Goal: Information Seeking & Learning: Learn about a topic

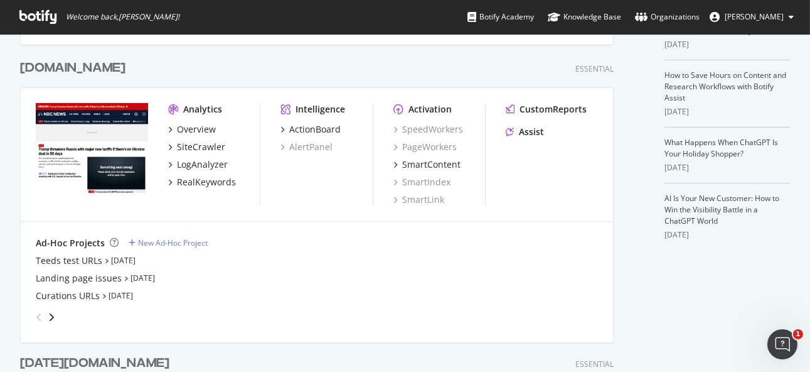
scroll to position [209, 0]
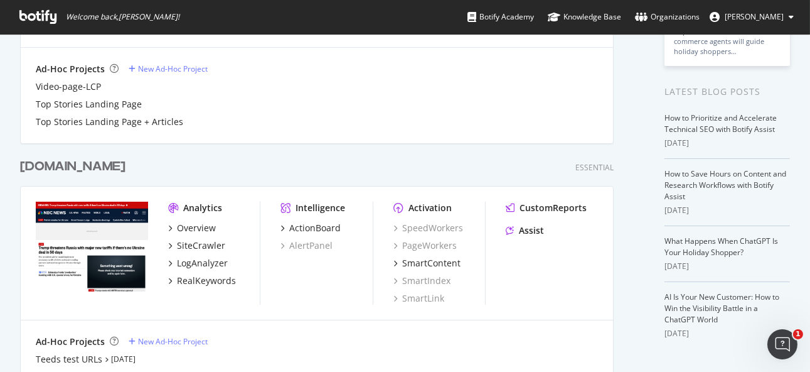
click at [68, 168] on div "[DOMAIN_NAME]" at bounding box center [72, 167] width 105 height 18
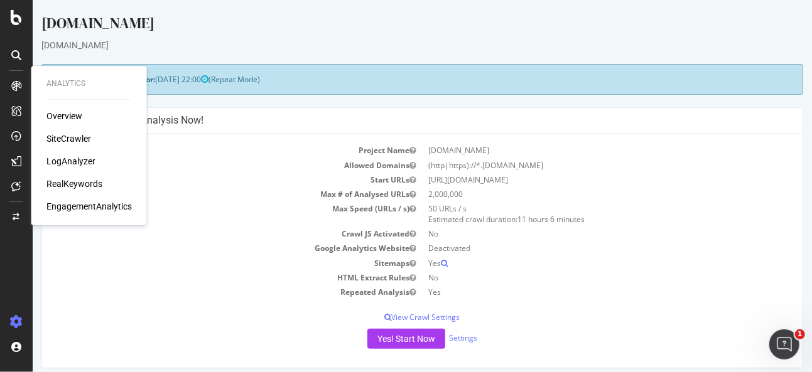
click at [64, 156] on div "LogAnalyzer" at bounding box center [70, 161] width 49 height 13
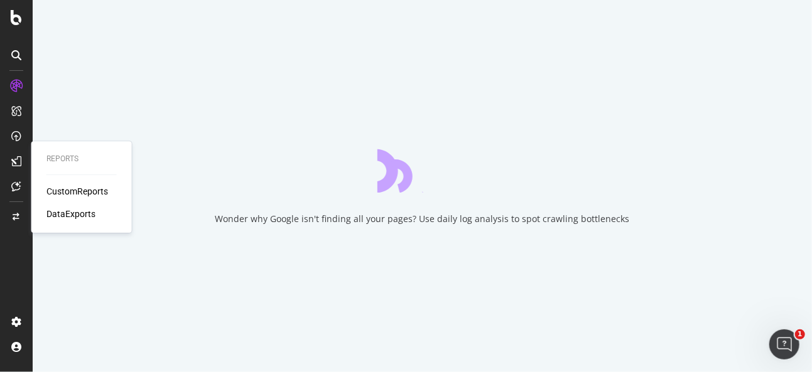
click at [81, 193] on div "CustomReports" at bounding box center [77, 191] width 62 height 13
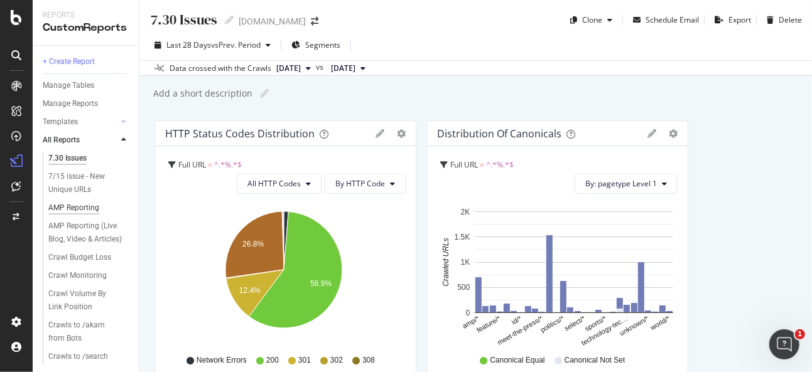
click at [77, 202] on div "AMP Reporting" at bounding box center [73, 207] width 51 height 13
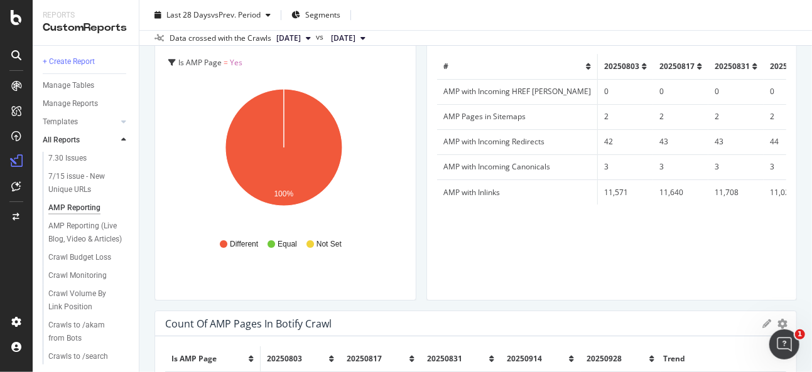
scroll to position [2162, 0]
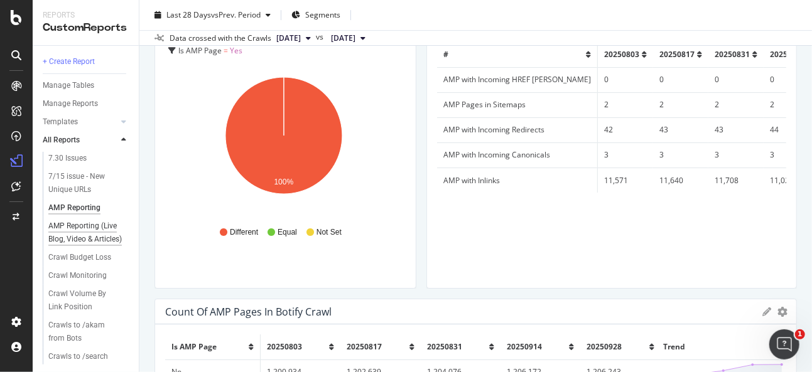
click at [66, 239] on div "AMP Reporting (Live Blog, Video & Articles)" at bounding box center [85, 233] width 75 height 26
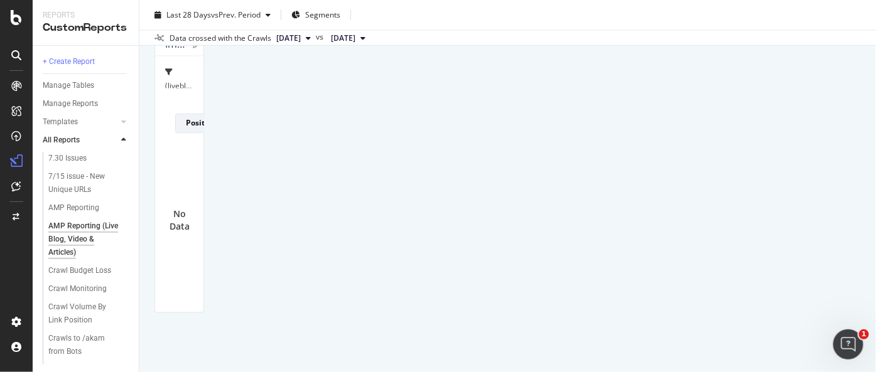
scroll to position [1534, 0]
click at [144, 232] on div "AMP Reporting (Live Blog, Video & Articles) AMP Reporting (Live Blog, Video & A…" at bounding box center [507, 186] width 736 height 372
drag, startPoint x: 145, startPoint y: 108, endPoint x: 151, endPoint y: 112, distance: 6.8
click at [145, 108] on div "AMP Reporting (Live Blog, Video & Articles) AMP Reporting (Live Blog, Video & A…" at bounding box center [507, 186] width 736 height 372
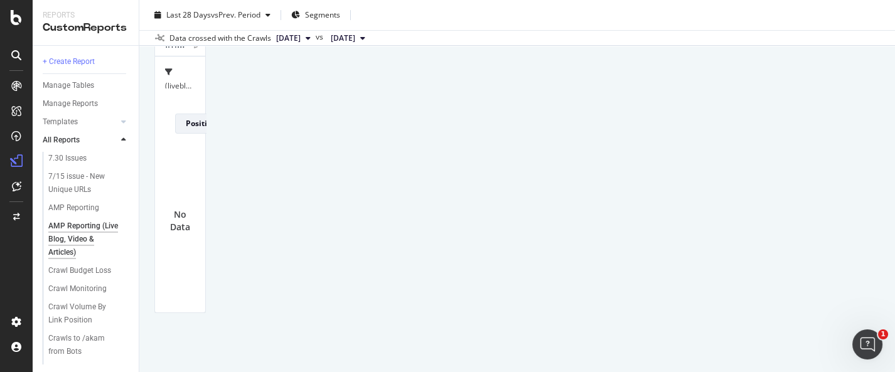
scroll to position [2136, 0]
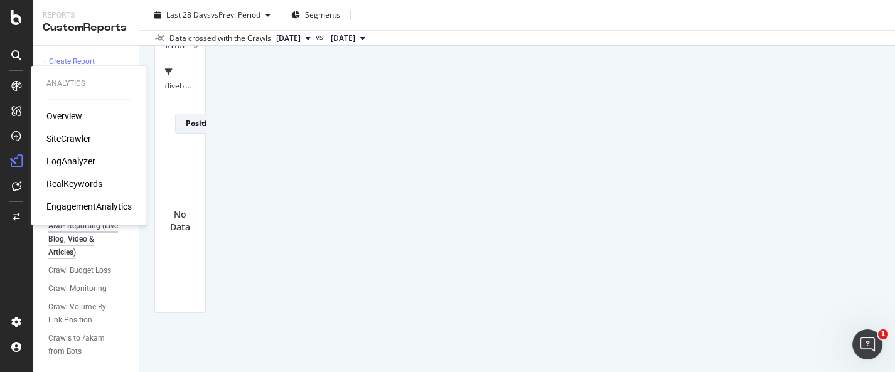
click at [79, 179] on div "RealKeywords" at bounding box center [74, 184] width 56 height 13
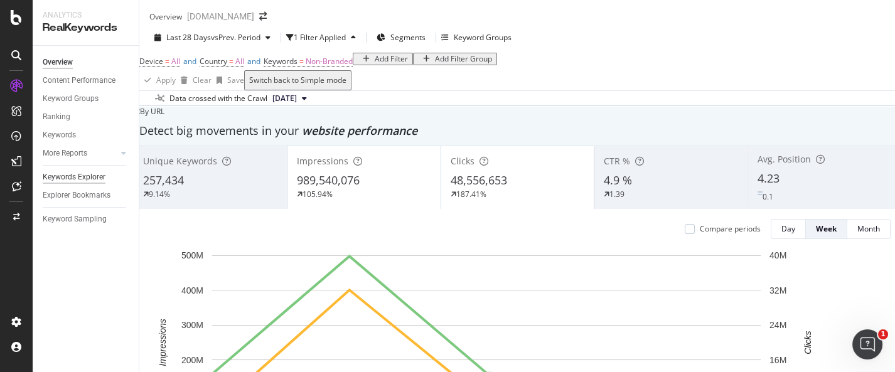
click at [92, 173] on div "Keywords Explorer" at bounding box center [74, 177] width 63 height 13
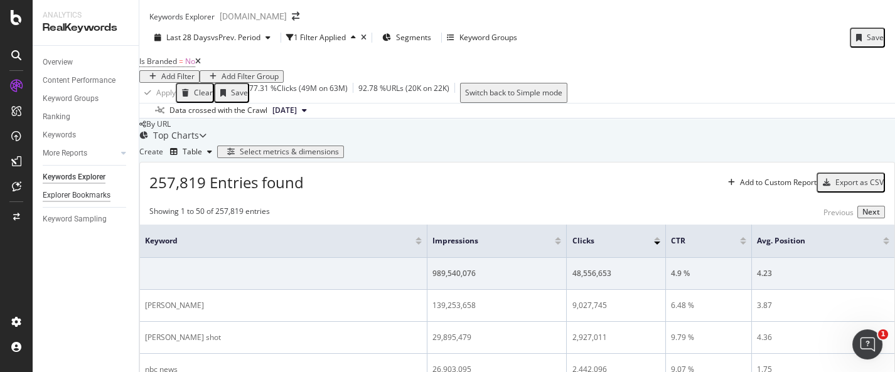
click at [90, 192] on div "Explorer Bookmarks" at bounding box center [77, 195] width 68 height 13
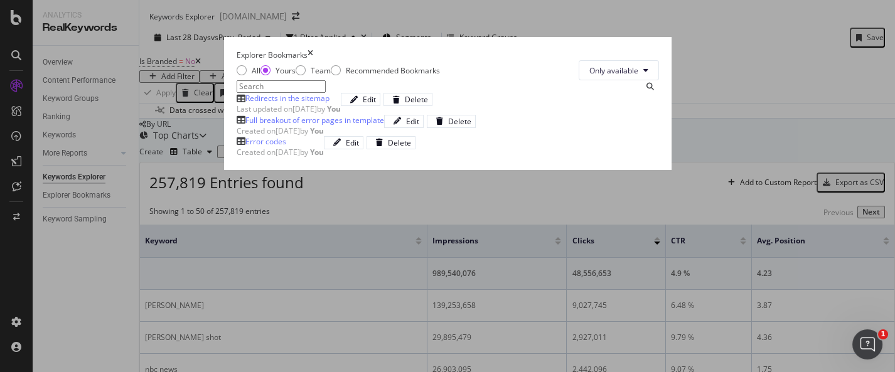
click at [313, 50] on div "times" at bounding box center [311, 55] width 6 height 11
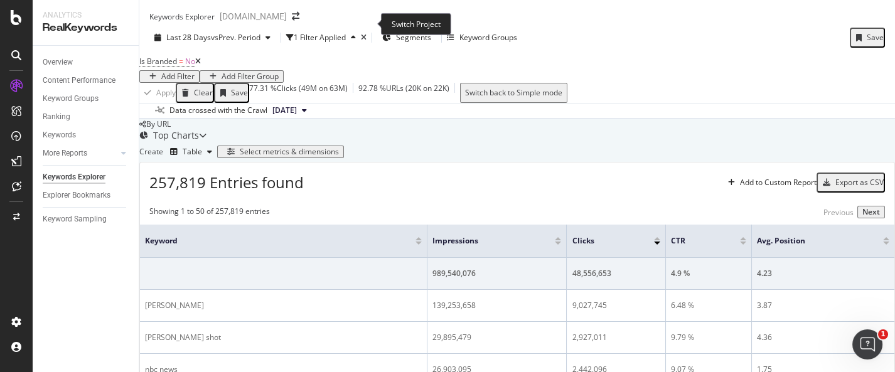
click at [299, 21] on icon "arrow-right-arrow-left" at bounding box center [296, 16] width 8 height 9
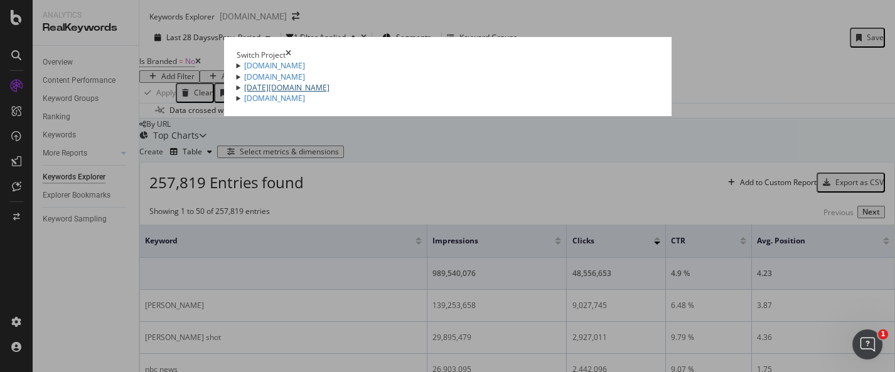
click at [244, 93] on link "[DATE][DOMAIN_NAME]" at bounding box center [286, 87] width 85 height 11
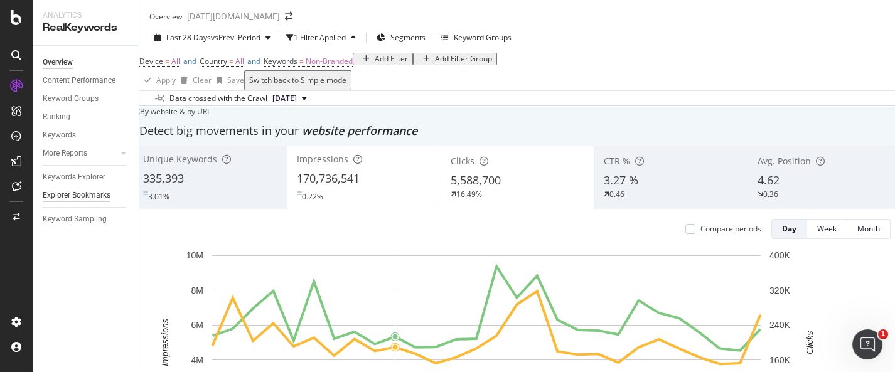
click at [82, 191] on div "Explorer Bookmarks" at bounding box center [77, 195] width 68 height 13
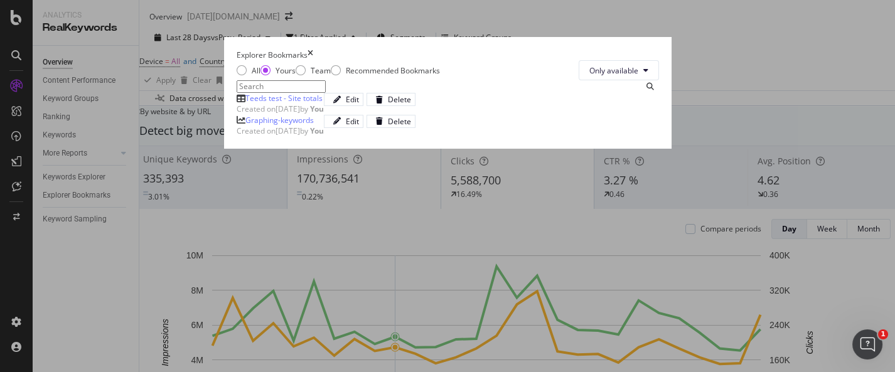
click at [245, 104] on div "Teeds test - Site totals" at bounding box center [283, 98] width 77 height 11
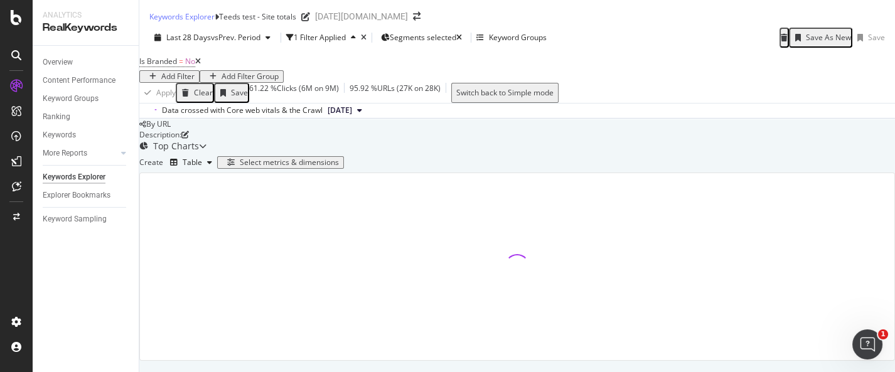
scroll to position [151, 0]
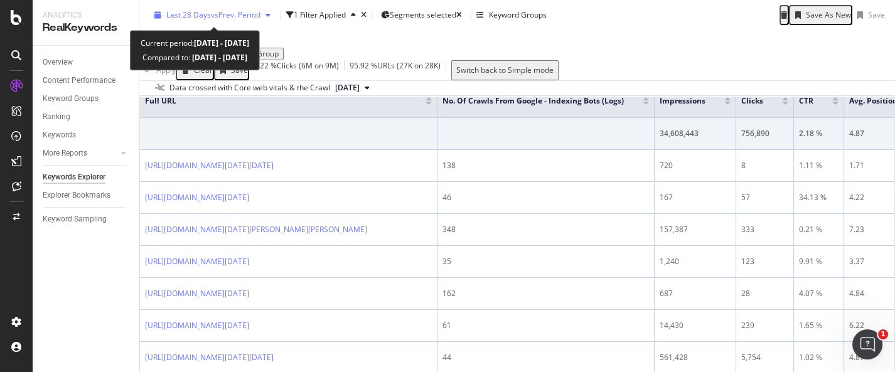
click at [217, 15] on span "vs Prev. Period" at bounding box center [236, 14] width 50 height 11
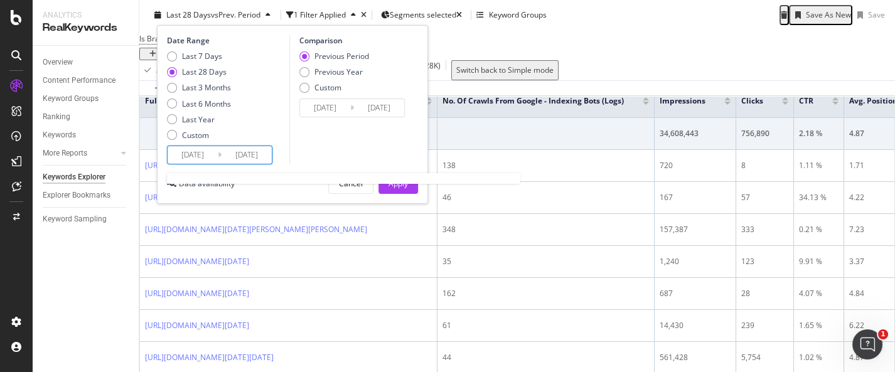
click at [204, 157] on input "2025/09/02" at bounding box center [193, 155] width 50 height 18
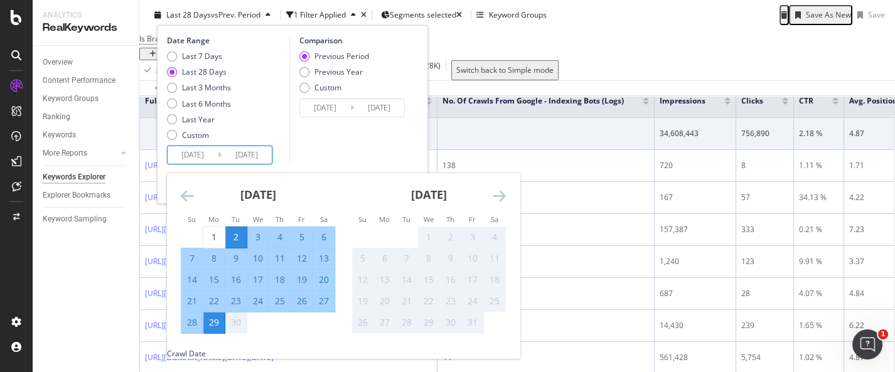
click at [211, 322] on div "29" at bounding box center [213, 322] width 21 height 13
type input "2025/09/29"
type input "2025/09/28"
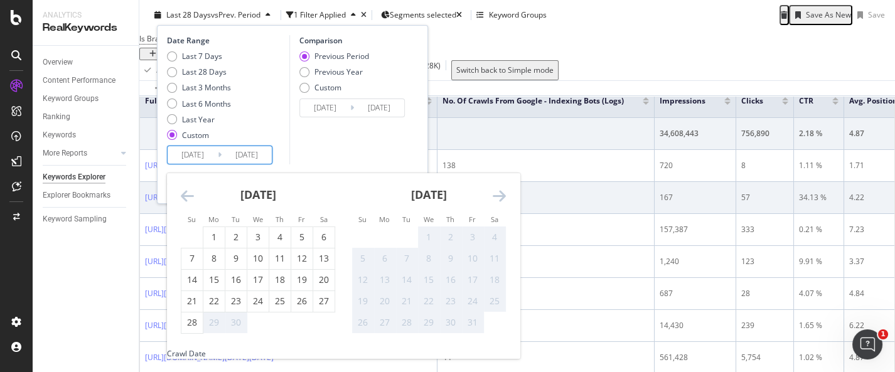
click at [205, 321] on div "29" at bounding box center [213, 322] width 21 height 13
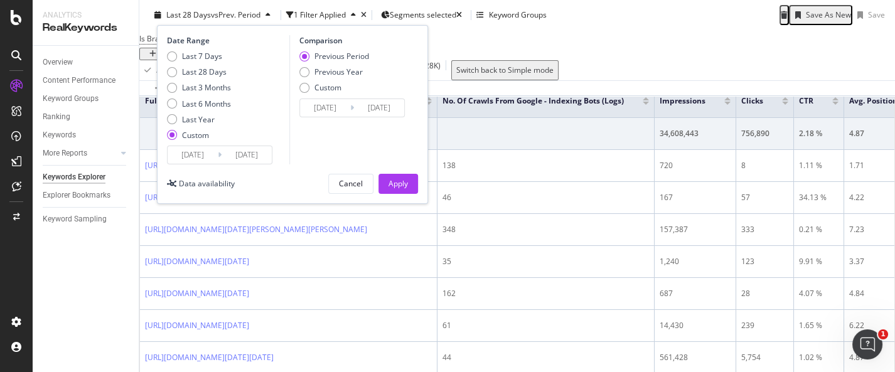
click at [239, 169] on div "Date Range Last 7 Days Last 28 Days Last 3 Months Last 6 Months Last Year Custo…" at bounding box center [292, 114] width 271 height 179
click at [237, 153] on input "2025/09/29" at bounding box center [247, 155] width 50 height 18
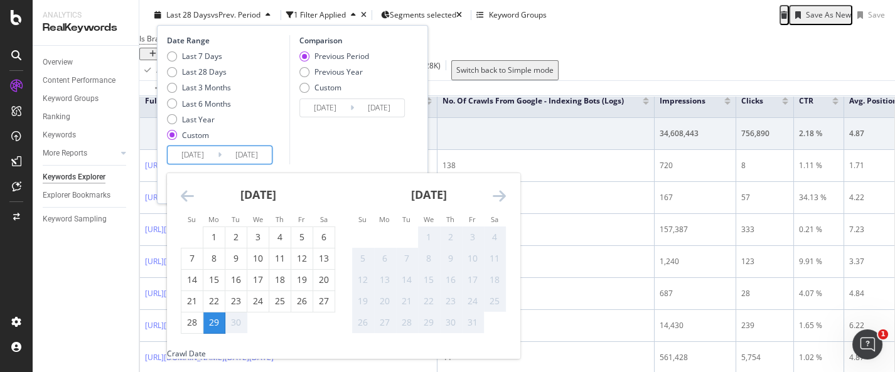
click at [218, 322] on div "29" at bounding box center [213, 322] width 21 height 13
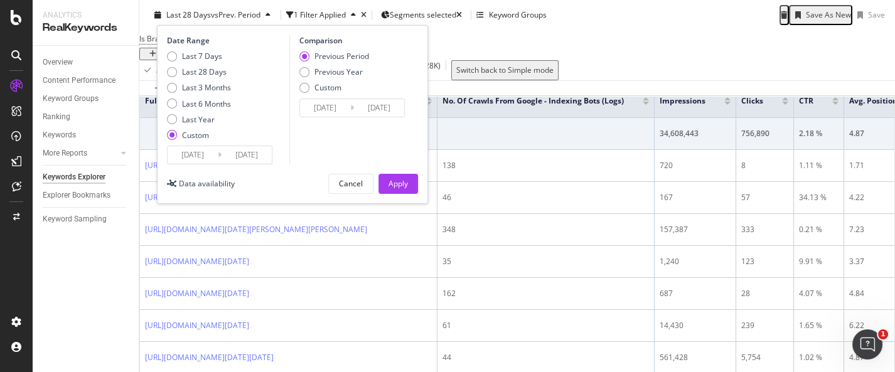
drag, startPoint x: 393, startPoint y: 181, endPoint x: 385, endPoint y: 185, distance: 8.4
click at [394, 181] on div "Apply" at bounding box center [397, 183] width 19 height 11
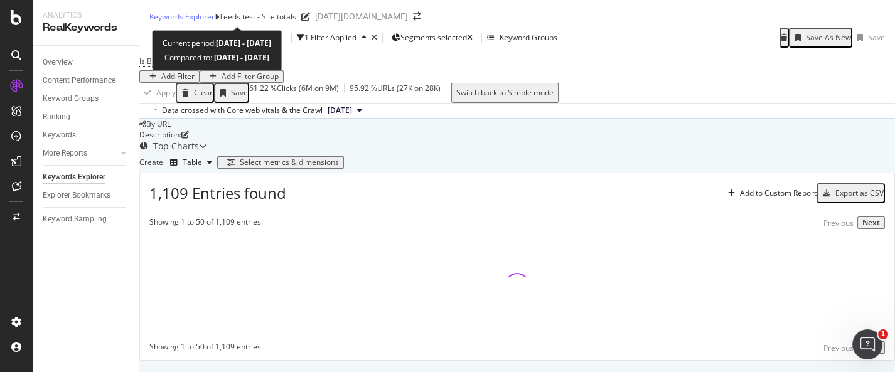
click at [222, 32] on span "2025 Sep. 29th - Sep. 29th" at bounding box center [193, 37] width 55 height 11
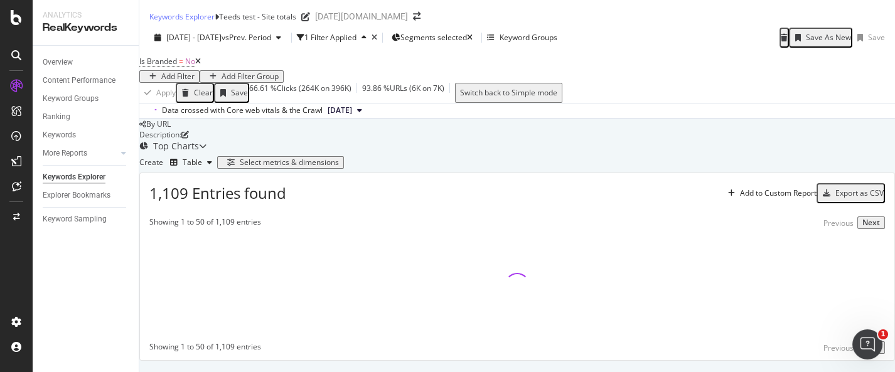
click at [501, 67] on div "Is Branded = No Add Filter Add Filter Group" at bounding box center [517, 68] width 756 height 30
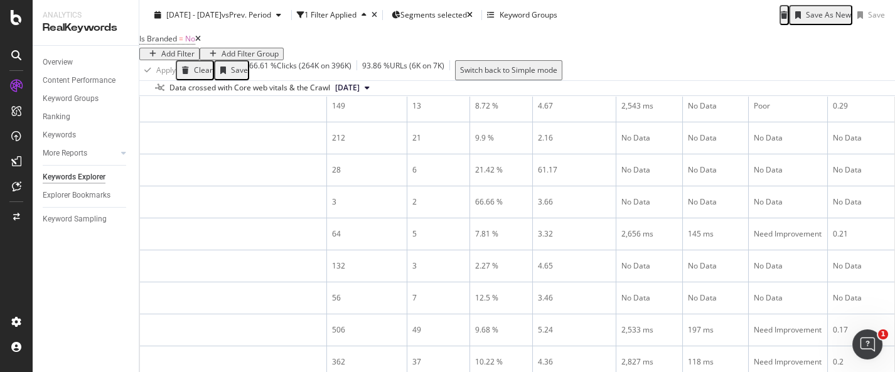
scroll to position [0, 368]
click at [800, 40] on icon at bounding box center [804, 35] width 9 height 9
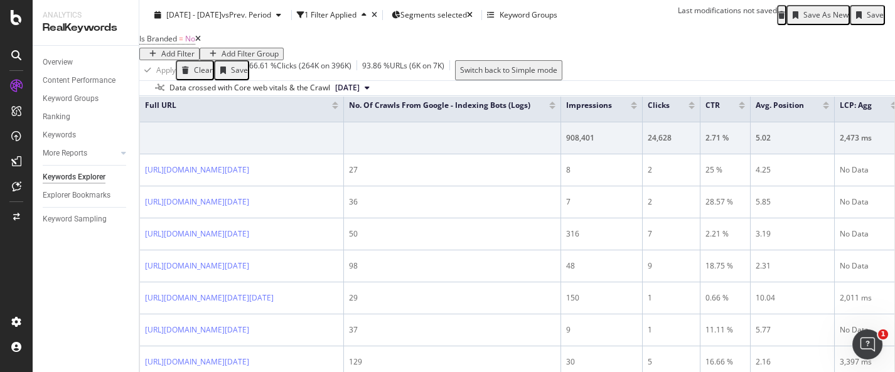
scroll to position [151, 0]
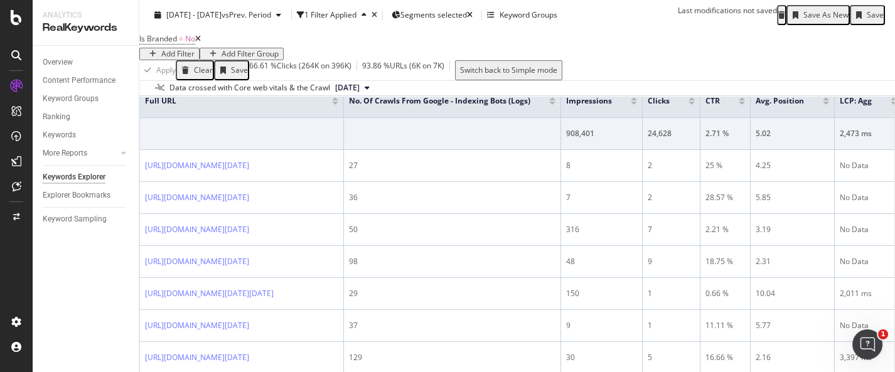
click at [339, 16] on div "Select metrics & dimensions" at bounding box center [289, 12] width 99 height 9
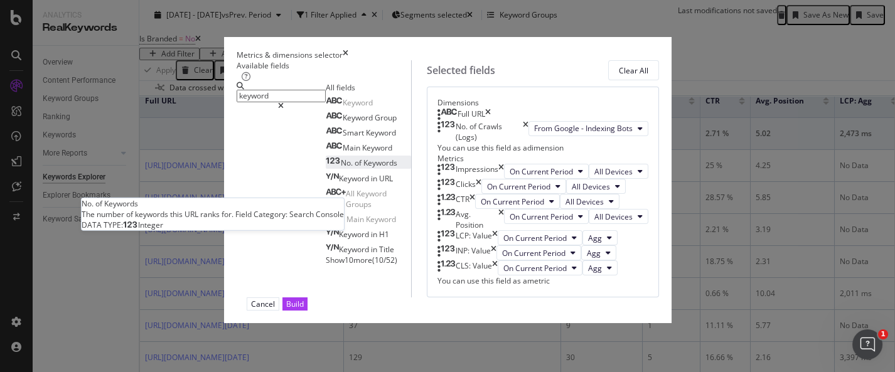
type input "keyword"
click at [326, 168] on div "No. of Keywords" at bounding box center [362, 163] width 72 height 11
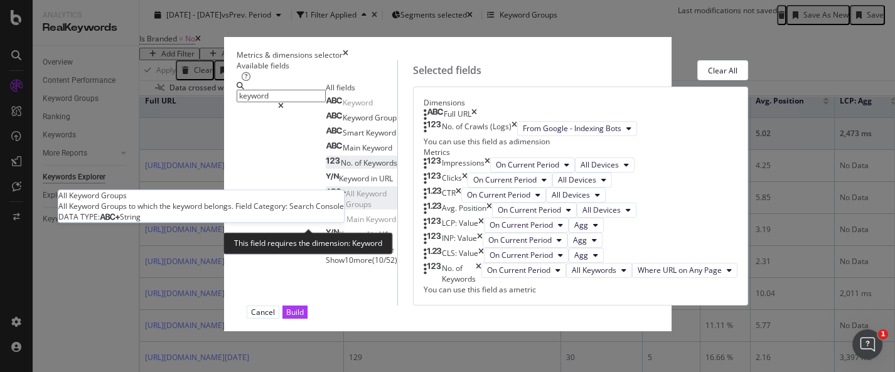
scroll to position [38, 0]
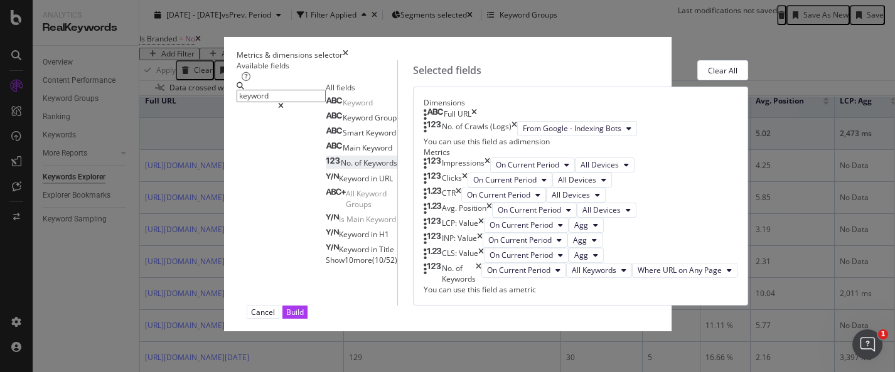
click at [326, 265] on span "Show 10 more" at bounding box center [349, 260] width 46 height 11
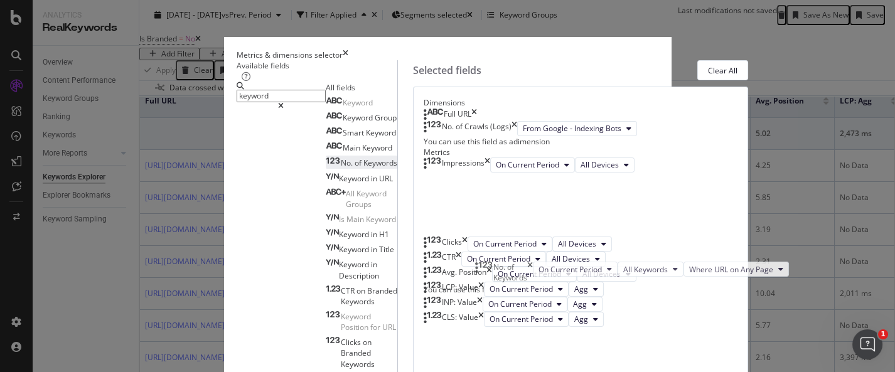
scroll to position [58, 0]
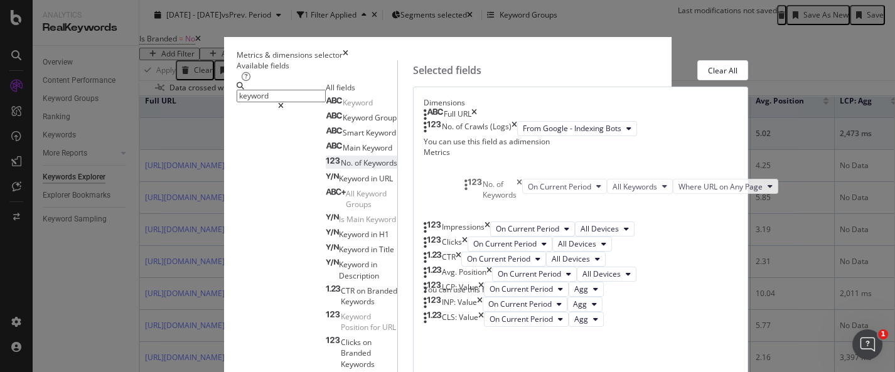
drag, startPoint x: 515, startPoint y: 245, endPoint x: 506, endPoint y: 187, distance: 58.4
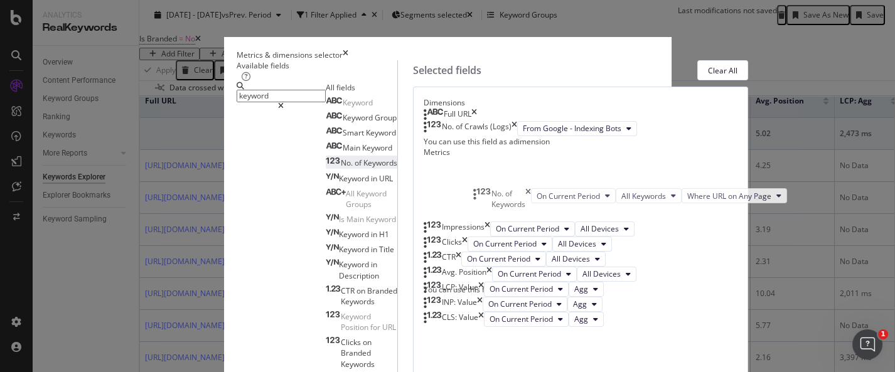
click at [506, 187] on body "Analytics RealKeywords Overview Content Performance Keyword Groups Ranking Keyw…" at bounding box center [447, 186] width 895 height 372
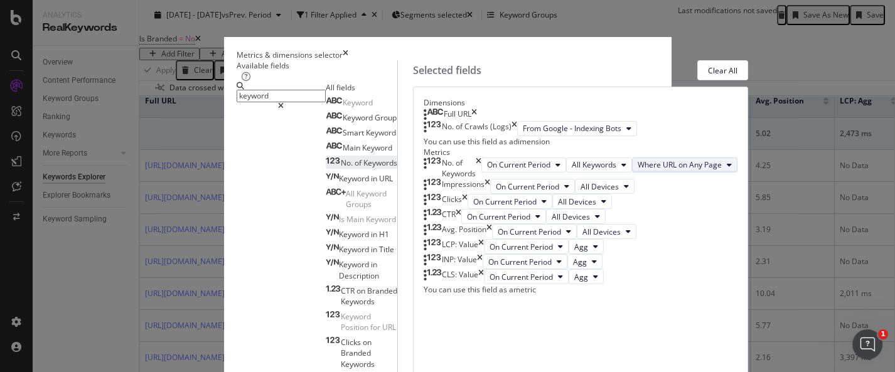
click at [632, 173] on button "Where URL on Any Page" at bounding box center [684, 165] width 105 height 15
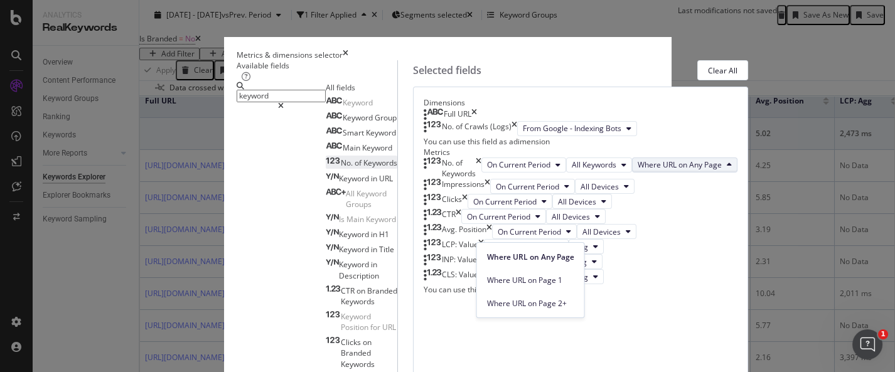
click at [638, 170] on span "Where URL on Any Page" at bounding box center [680, 164] width 84 height 11
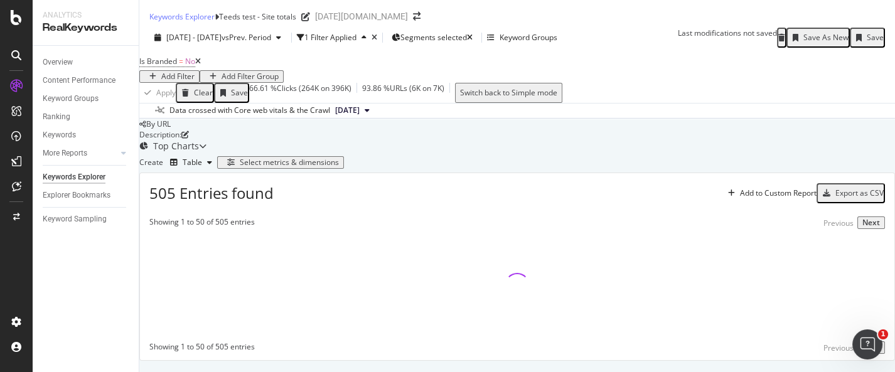
click at [339, 158] on div "Select metrics & dimensions" at bounding box center [289, 162] width 99 height 9
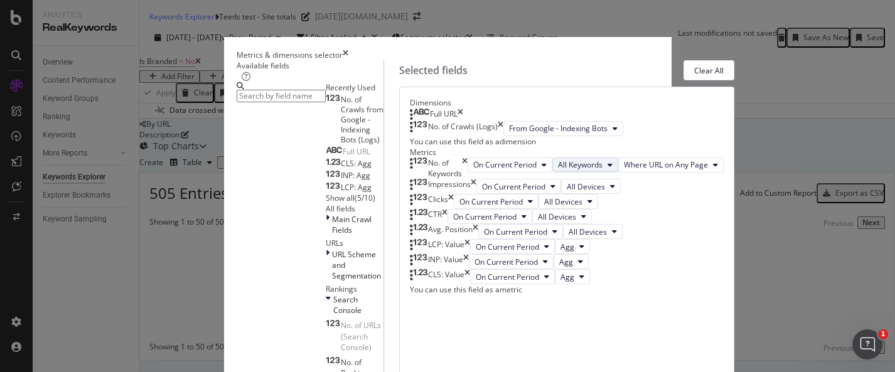
scroll to position [70, 0]
click at [600, 170] on span "All Keywords" at bounding box center [580, 164] width 45 height 11
click at [611, 158] on div "Metrics" at bounding box center [567, 152] width 314 height 11
click at [659, 50] on div "Metrics & dimensions selector" at bounding box center [448, 55] width 422 height 11
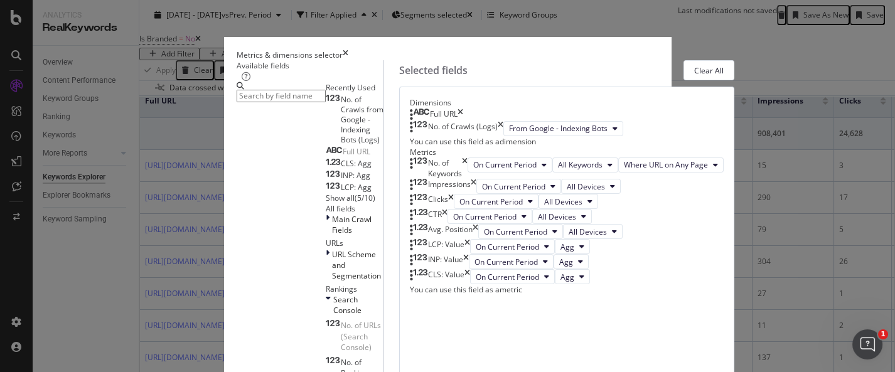
click at [348, 50] on icon "times" at bounding box center [346, 55] width 6 height 11
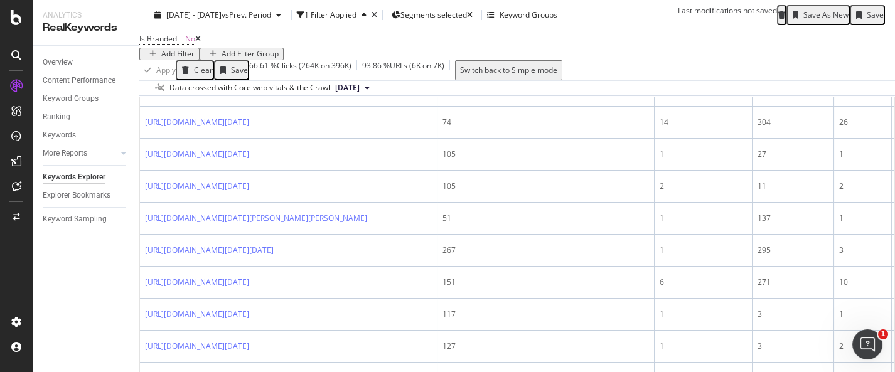
scroll to position [151, 0]
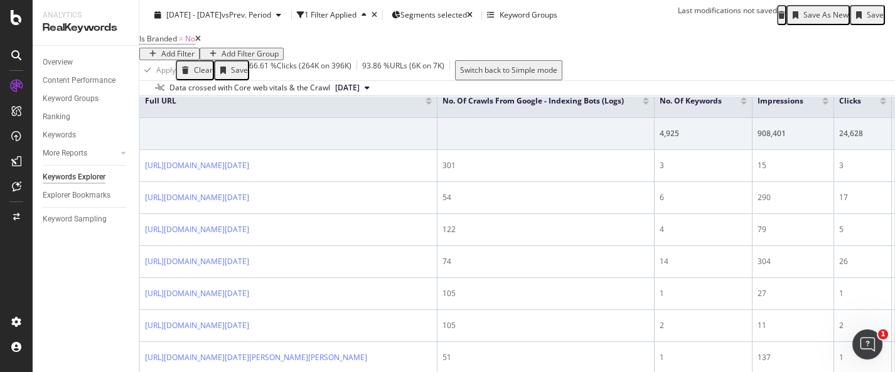
click at [810, 47] on div "Export as CSV" at bounding box center [859, 42] width 48 height 9
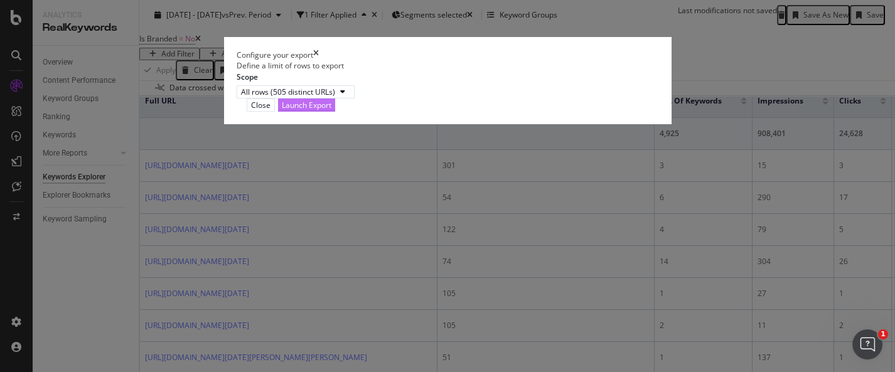
click at [331, 110] on div "Launch Export" at bounding box center [307, 105] width 50 height 11
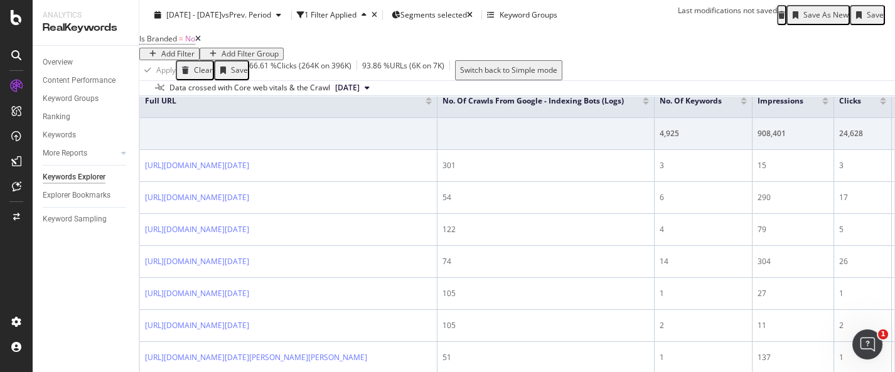
click at [78, 277] on div "Overview Content Performance Keyword Groups Ranking Keywords More Reports Count…" at bounding box center [86, 209] width 106 height 326
drag, startPoint x: 65, startPoint y: 247, endPoint x: 66, endPoint y: 241, distance: 6.3
click at [66, 246] on div "Overview Content Performance Keyword Groups Ranking Keywords More Reports Count…" at bounding box center [86, 209] width 106 height 326
click at [386, 53] on div "505 Entries found Add to Custom Report Export as CSV" at bounding box center [517, 38] width 754 height 31
click at [467, 10] on span "Segments selected" at bounding box center [433, 14] width 67 height 11
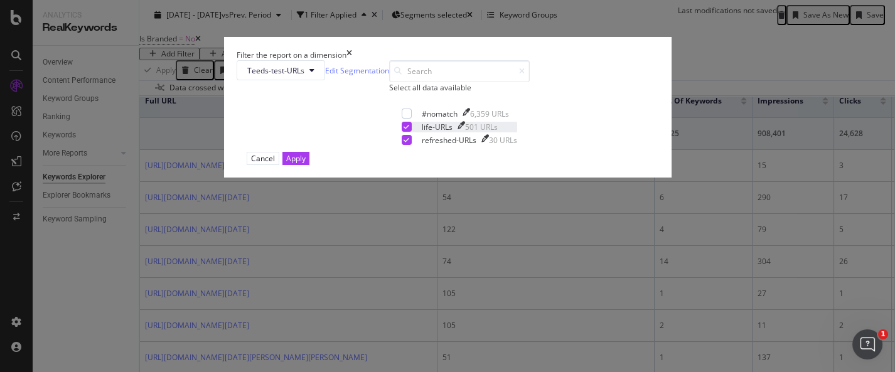
click at [402, 132] on div "modal" at bounding box center [407, 127] width 10 height 10
click at [678, 183] on div "Filter the report on a dimension Teeds-test-URLs Edit Segmentation Select all d…" at bounding box center [447, 186] width 895 height 372
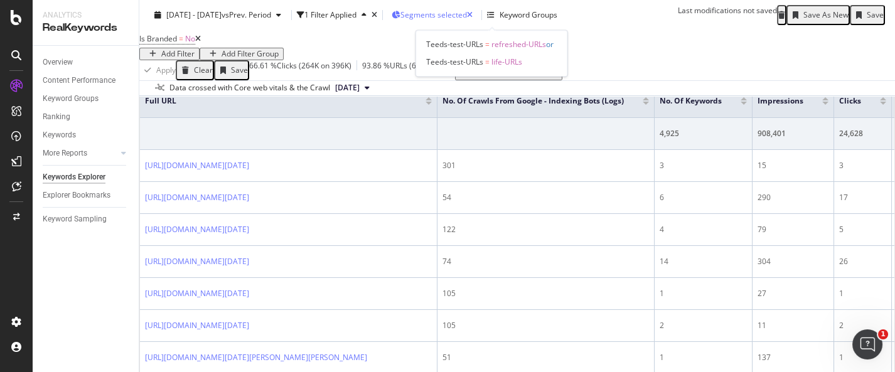
click at [463, 13] on span "Segments selected" at bounding box center [433, 14] width 67 height 11
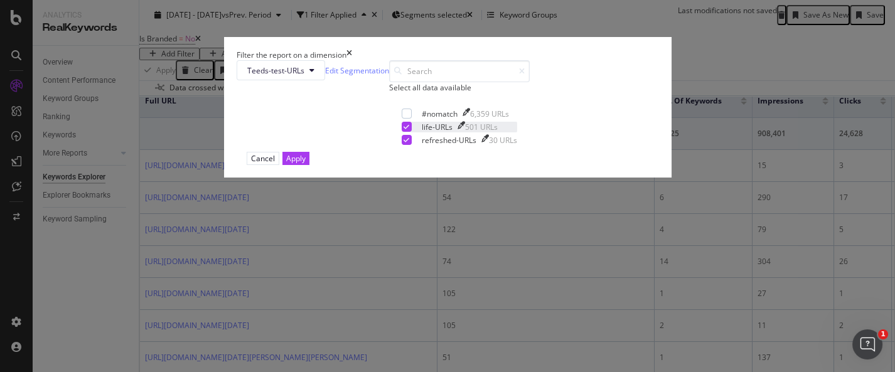
click at [404, 130] on icon "modal" at bounding box center [407, 127] width 6 height 6
click at [309, 165] on button "Apply" at bounding box center [295, 158] width 27 height 13
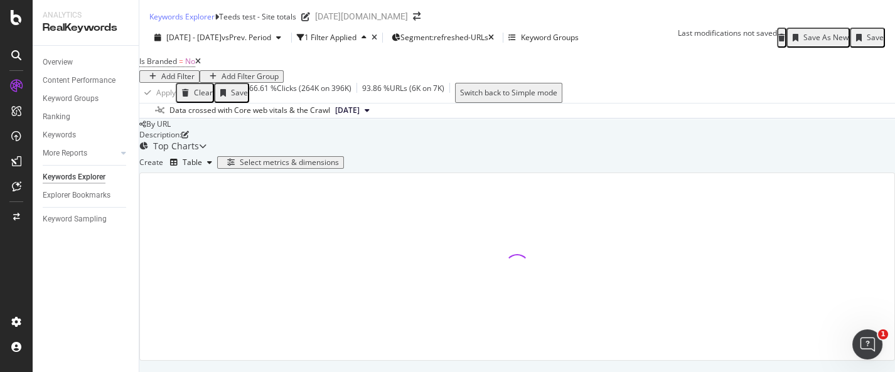
click at [810, 33] on div "Save As New" at bounding box center [825, 37] width 45 height 9
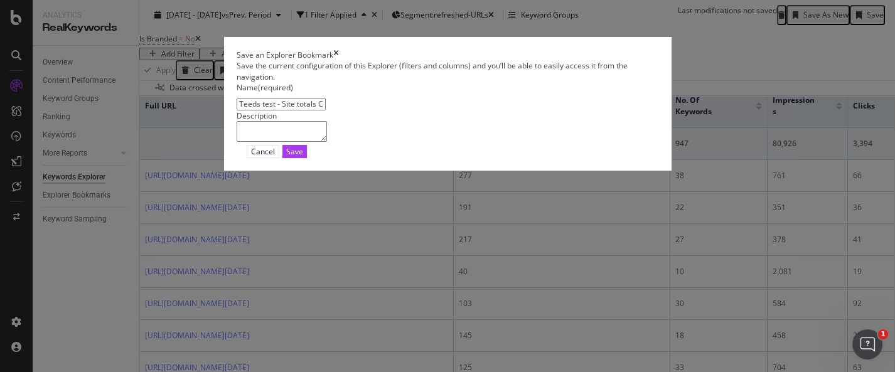
drag, startPoint x: 319, startPoint y: 135, endPoint x: 261, endPoint y: 134, distance: 57.7
click at [261, 110] on input "Teeds test - Site totals Clone" at bounding box center [281, 104] width 89 height 13
type input "Teeds test - Refreshed URLs only"
click at [307, 158] on button "Save" at bounding box center [294, 151] width 24 height 13
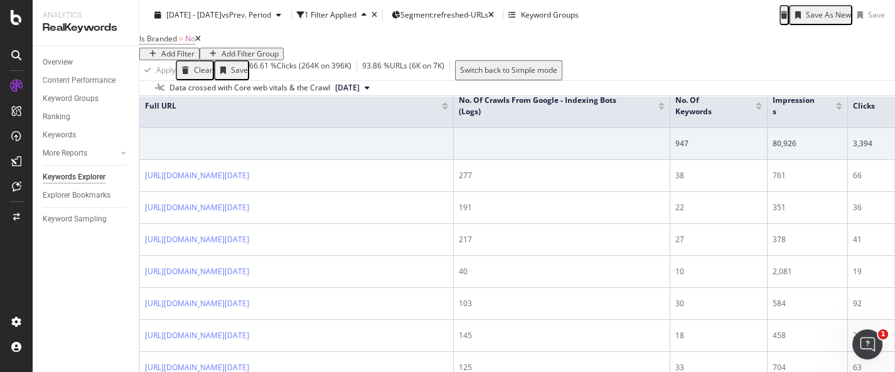
click at [810, 47] on div "Export as CSV" at bounding box center [859, 42] width 48 height 9
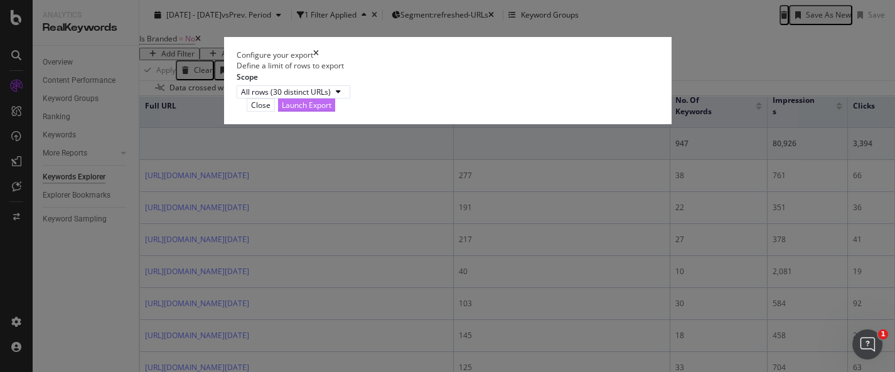
click at [331, 110] on div "Launch Export" at bounding box center [307, 105] width 50 height 11
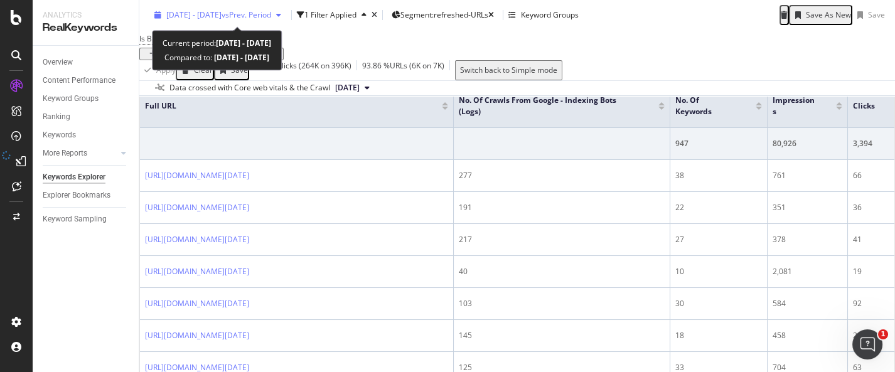
click at [271, 16] on span "vs Prev. Period" at bounding box center [247, 14] width 50 height 11
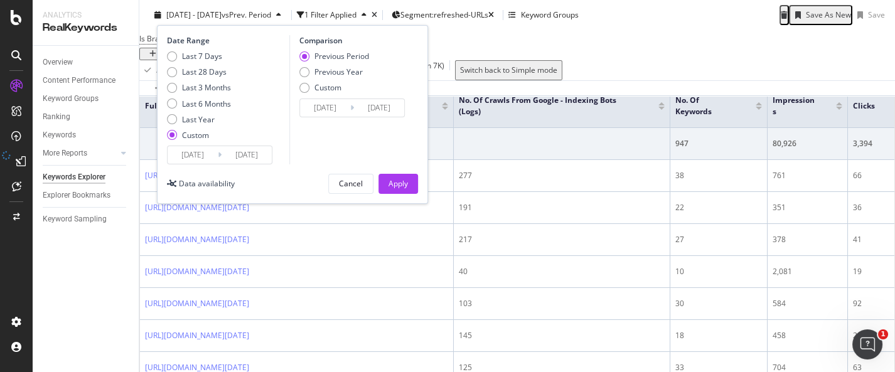
click at [347, 110] on input "2025/09/28" at bounding box center [325, 108] width 50 height 18
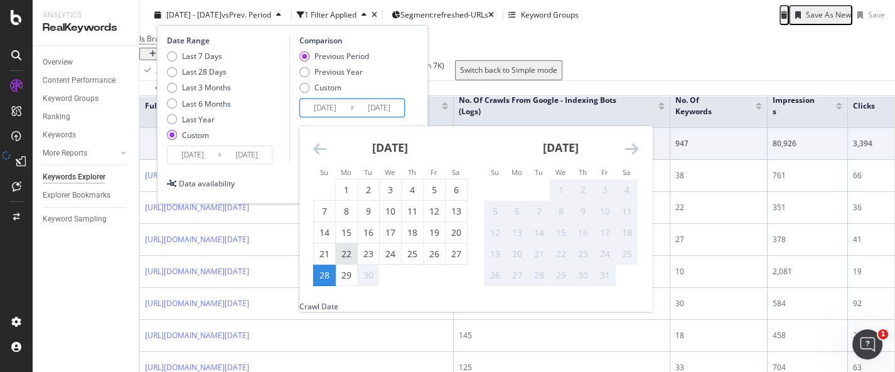
click at [346, 251] on div "22" at bounding box center [346, 254] width 21 height 13
type input "2025/09/22"
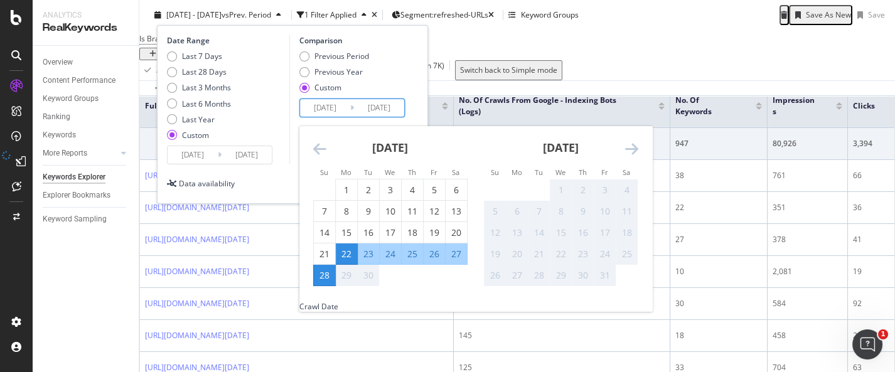
click at [349, 250] on div "22" at bounding box center [346, 254] width 21 height 13
type input "2025/09/22"
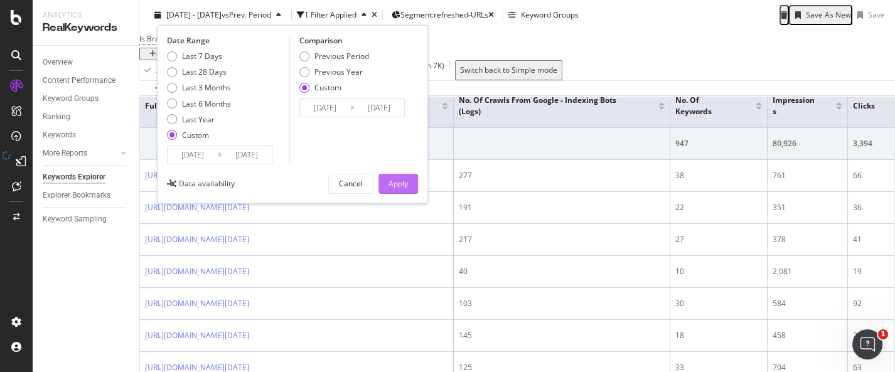
click at [407, 185] on div "Apply" at bounding box center [397, 183] width 19 height 11
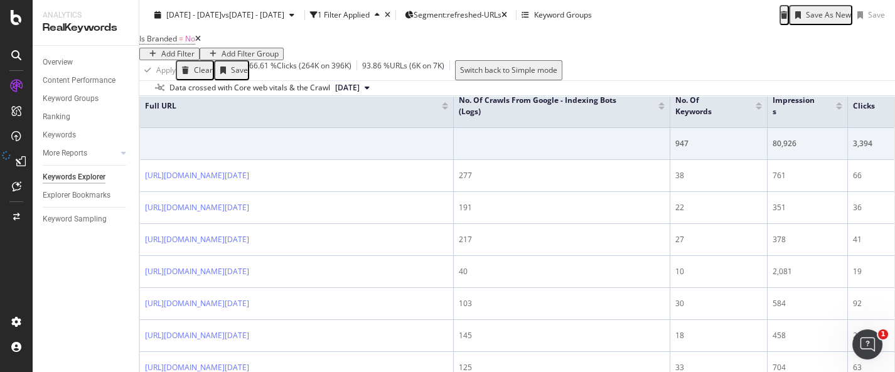
click at [750, 52] on div "Add to Custom Report" at bounding box center [770, 42] width 94 height 19
click at [339, 16] on div "Select metrics & dimensions" at bounding box center [289, 12] width 99 height 9
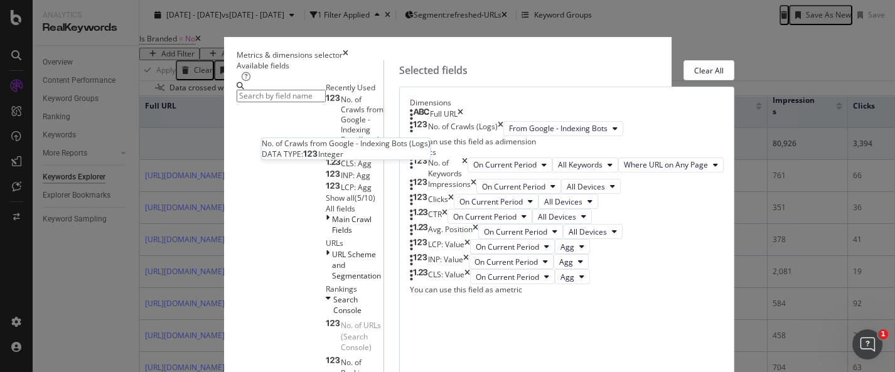
drag, startPoint x: 335, startPoint y: 158, endPoint x: 385, endPoint y: 168, distance: 50.6
click at [335, 145] on div "No. of Crawls from Google - Indexing Bots (Logs)" at bounding box center [355, 120] width 58 height 50
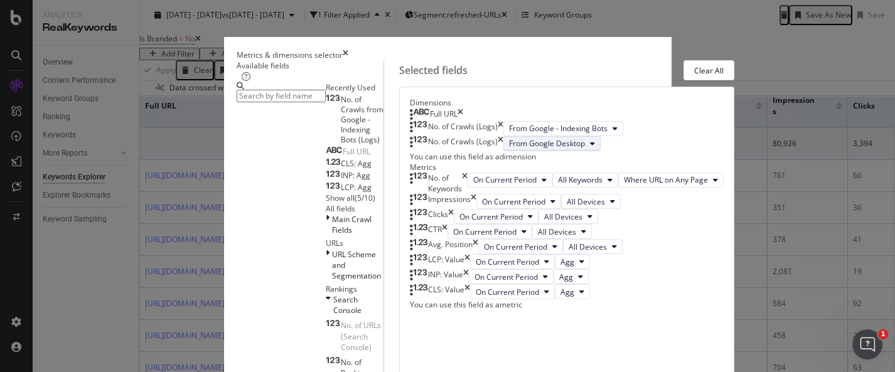
click at [532, 149] on span "From Google Desktop" at bounding box center [547, 143] width 76 height 11
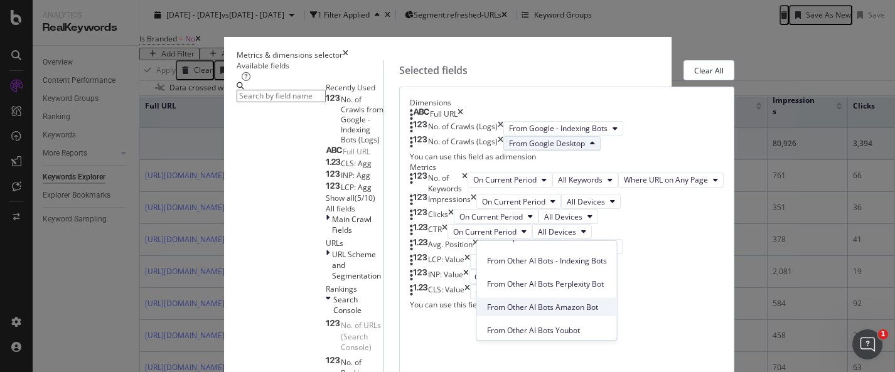
scroll to position [184, 0]
click at [667, 162] on div "Full URL No. of Crawls (Logs) From Google - Indexing Bots No. of Crawls (Logs) …" at bounding box center [567, 135] width 314 height 53
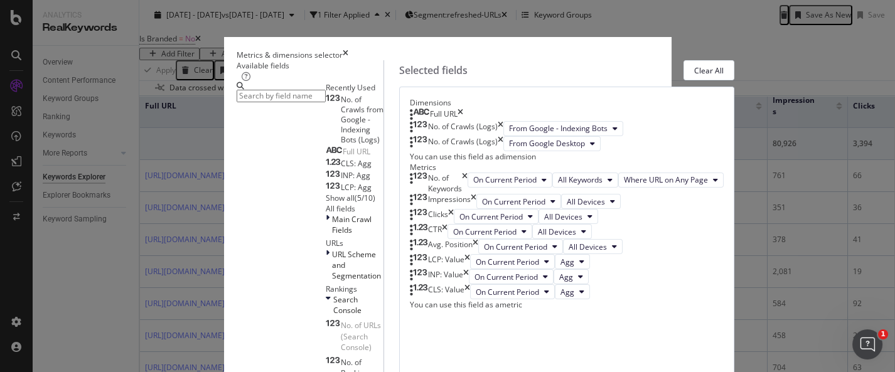
click at [503, 151] on icon "times" at bounding box center [501, 143] width 6 height 15
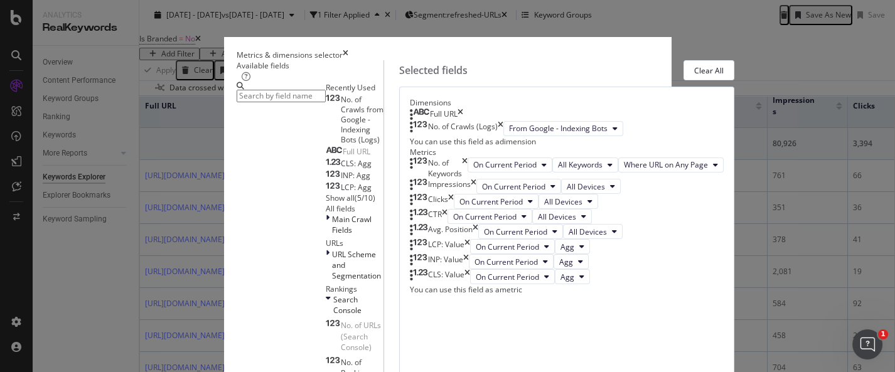
scroll to position [70, 0]
click at [341, 145] on span "No. of Crawls from Google - Indexing Bots (Logs)" at bounding box center [362, 119] width 43 height 51
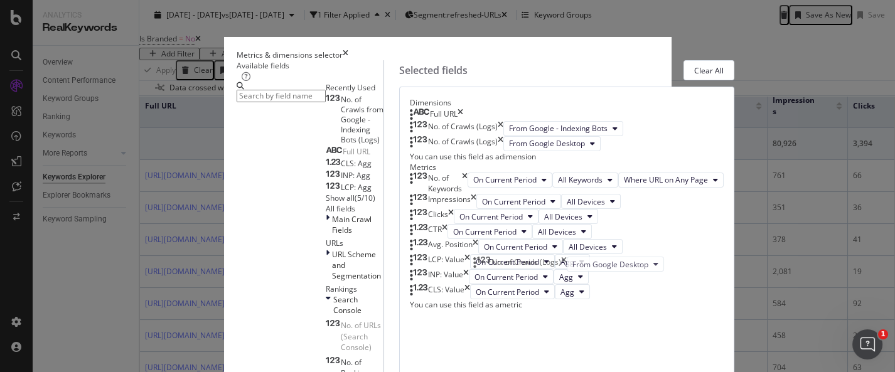
drag, startPoint x: 568, startPoint y: 144, endPoint x: 568, endPoint y: 266, distance: 122.4
click at [568, 266] on body "Analytics RealKeywords Overview Content Performance Keyword Groups Ranking Keyw…" at bounding box center [447, 186] width 895 height 372
click at [503, 136] on icon "times" at bounding box center [501, 143] width 6 height 15
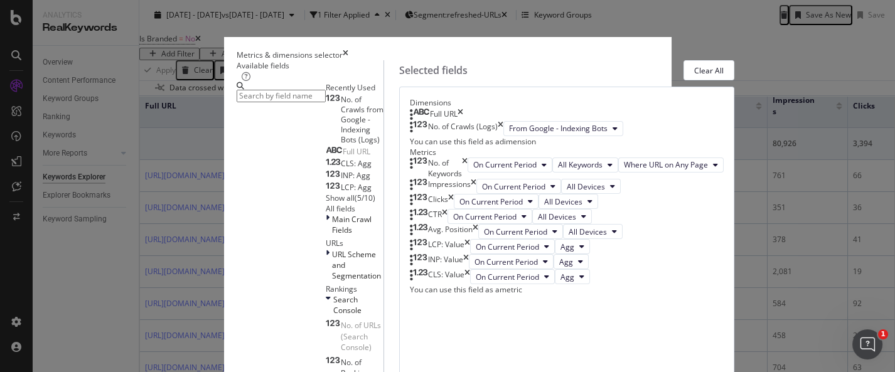
click at [257, 102] on input "modal" at bounding box center [281, 96] width 89 height 13
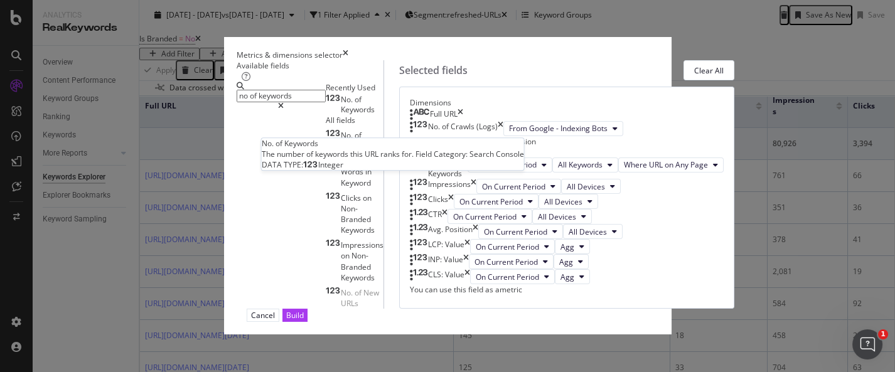
click at [326, 115] on div "No. of Keywords" at bounding box center [355, 105] width 58 height 20
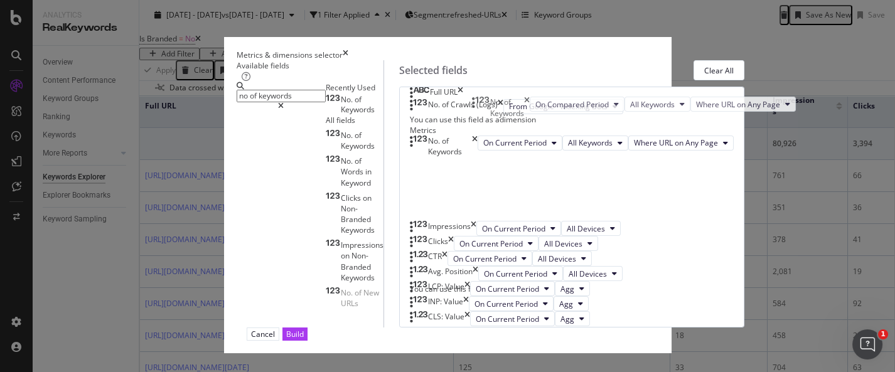
scroll to position [225, 0]
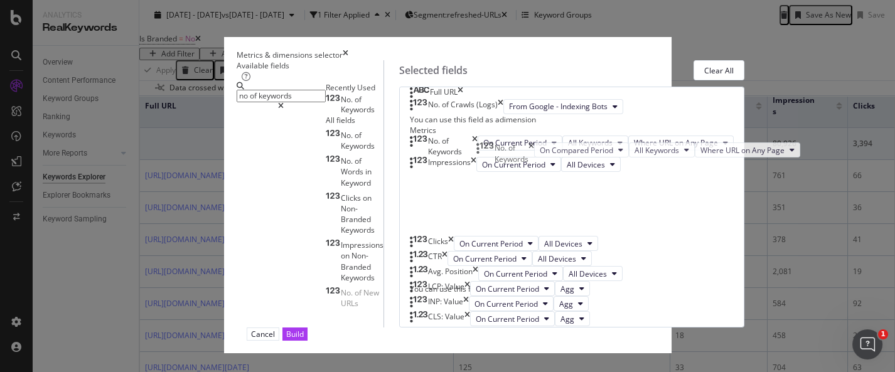
drag, startPoint x: 552, startPoint y: 243, endPoint x: 552, endPoint y: 148, distance: 94.8
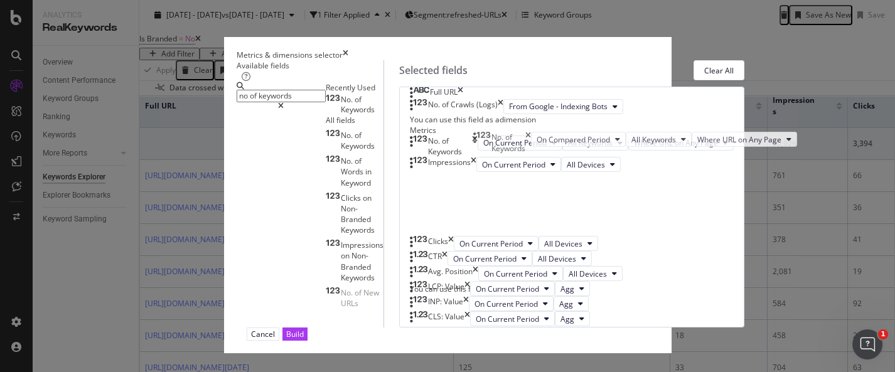
click at [552, 148] on body "Analytics RealKeywords Overview Content Performance Keyword Groups Ranking Keyw…" at bounding box center [447, 186] width 895 height 372
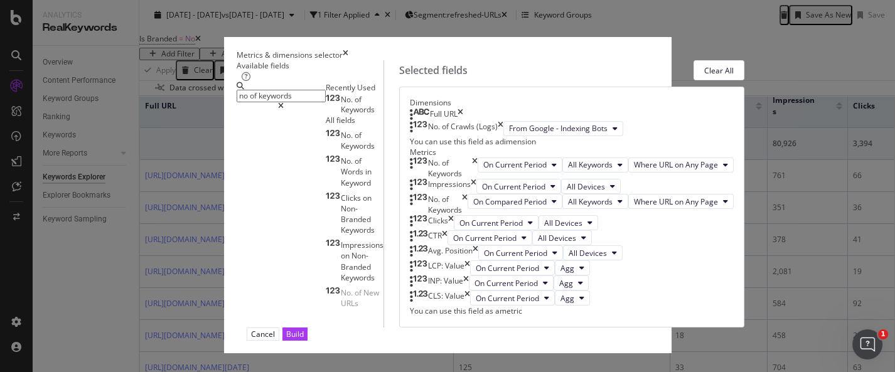
scroll to position [156, 0]
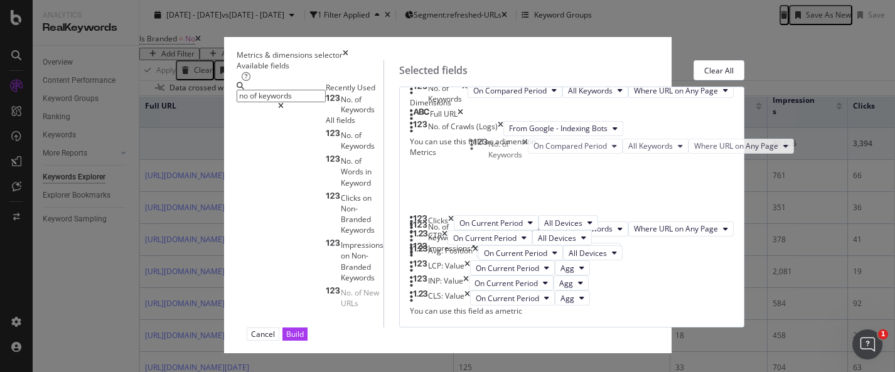
drag, startPoint x: 531, startPoint y: 208, endPoint x: 528, endPoint y: 127, distance: 80.4
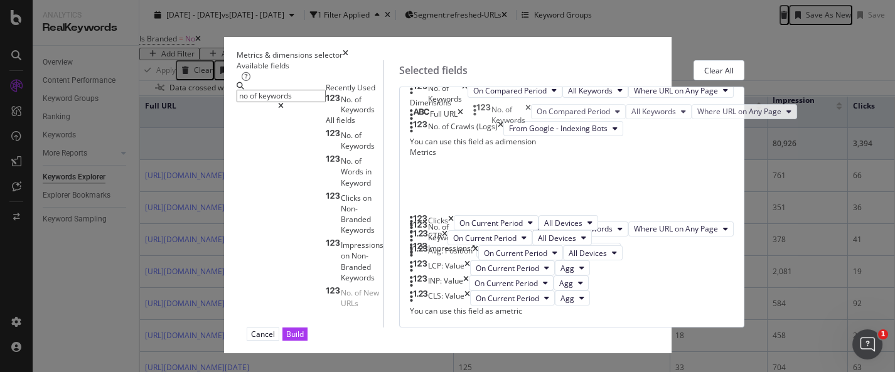
click at [528, 127] on body "Analytics RealKeywords Overview Content Performance Keyword Groups Ranking Keyw…" at bounding box center [447, 186] width 895 height 372
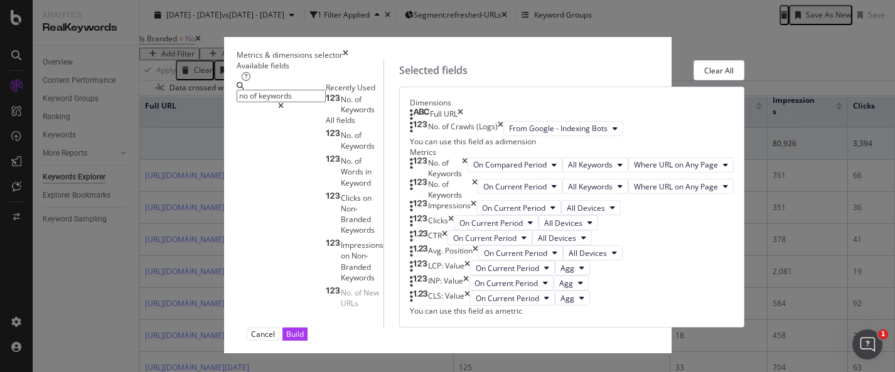
scroll to position [70, 0]
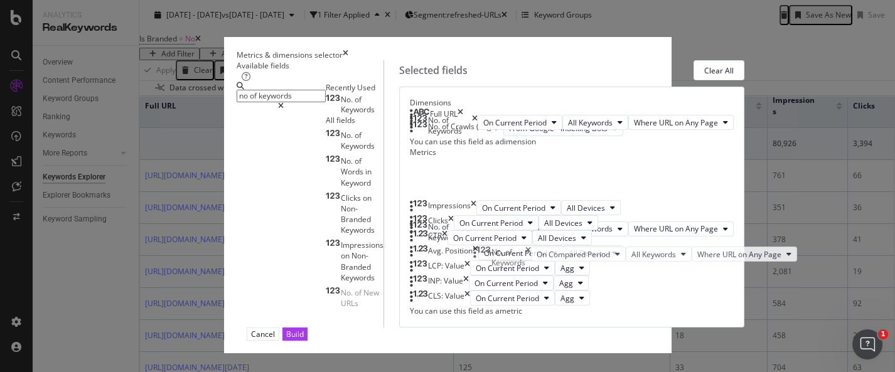
drag, startPoint x: 552, startPoint y: 179, endPoint x: 550, endPoint y: 245, distance: 65.9
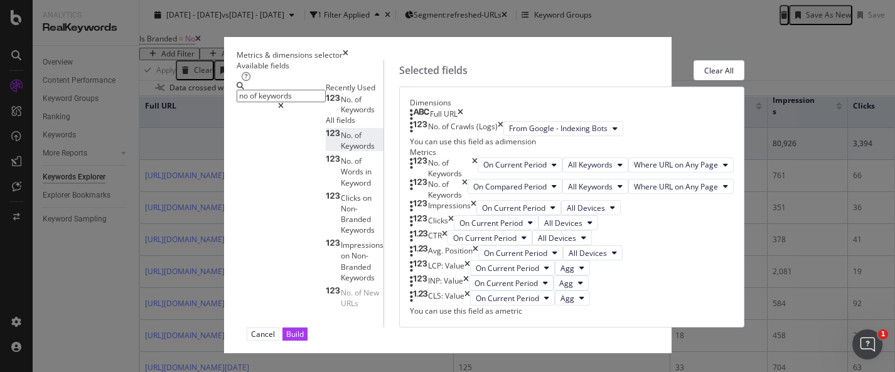
click at [341, 151] on span "Keywords" at bounding box center [358, 146] width 34 height 11
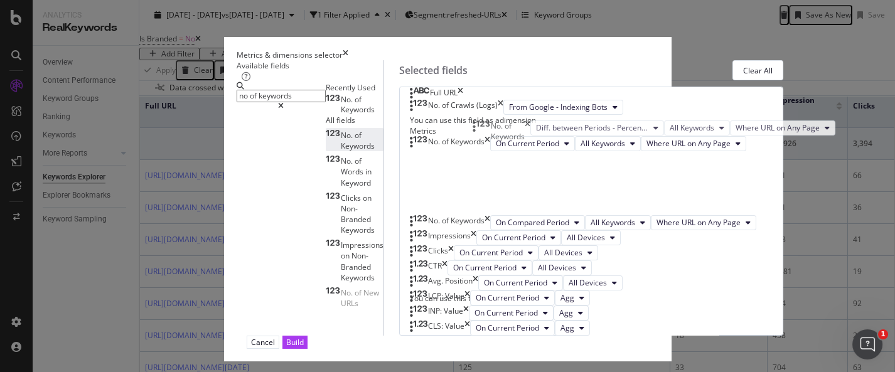
scroll to position [213, 0]
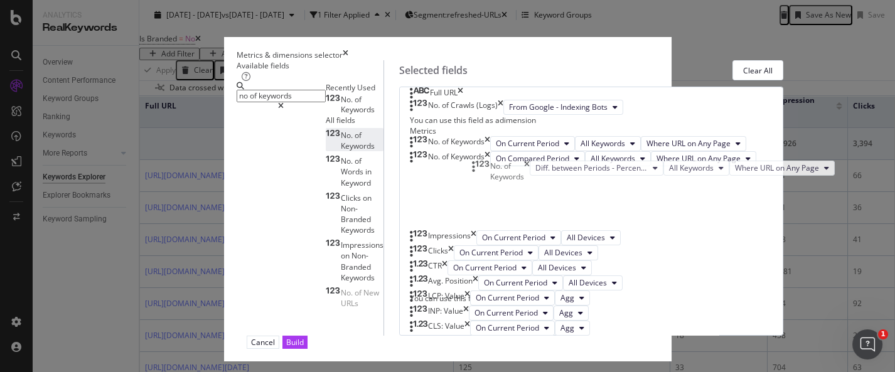
drag, startPoint x: 547, startPoint y: 210, endPoint x: 548, endPoint y: 169, distance: 40.8
click at [548, 169] on body "Analytics RealKeywords Overview Content Performance Keyword Groups Ranking Keyw…" at bounding box center [447, 186] width 895 height 372
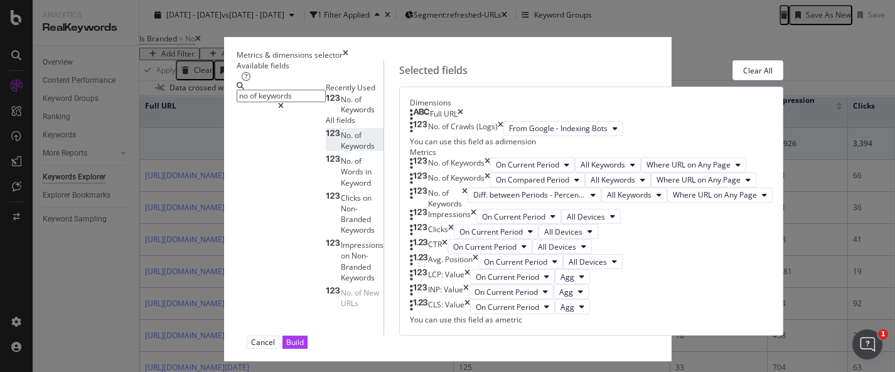
click at [255, 102] on input "no of keywords" at bounding box center [281, 96] width 89 height 13
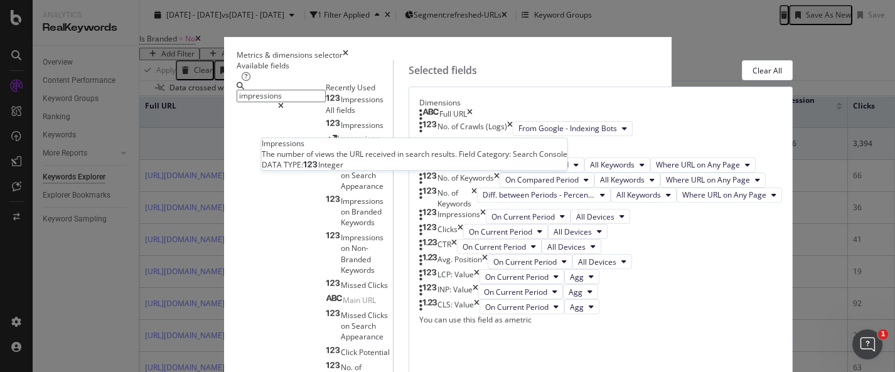
click at [326, 105] on div "Impressions" at bounding box center [355, 100] width 58 height 10
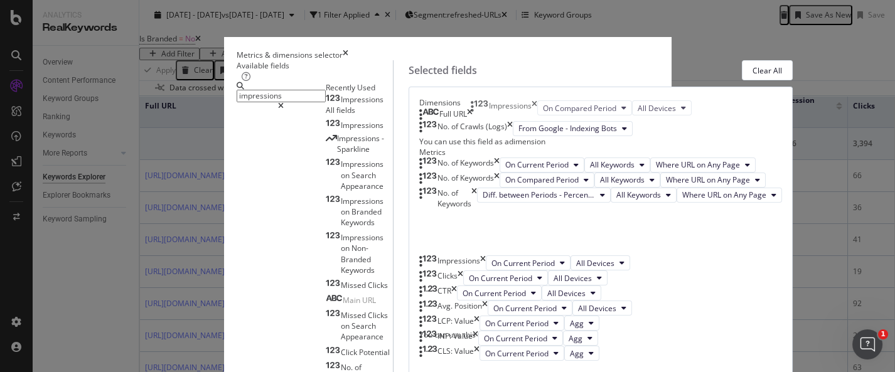
scroll to position [324, 0]
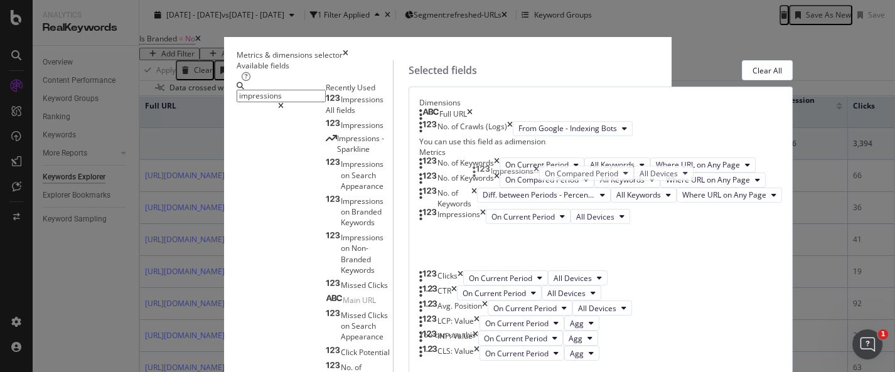
drag, startPoint x: 612, startPoint y: 262, endPoint x: 611, endPoint y: 174, distance: 87.9
click at [611, 174] on body "Analytics RealKeywords Overview Content Performance Keyword Groups Ranking Keyw…" at bounding box center [447, 186] width 895 height 372
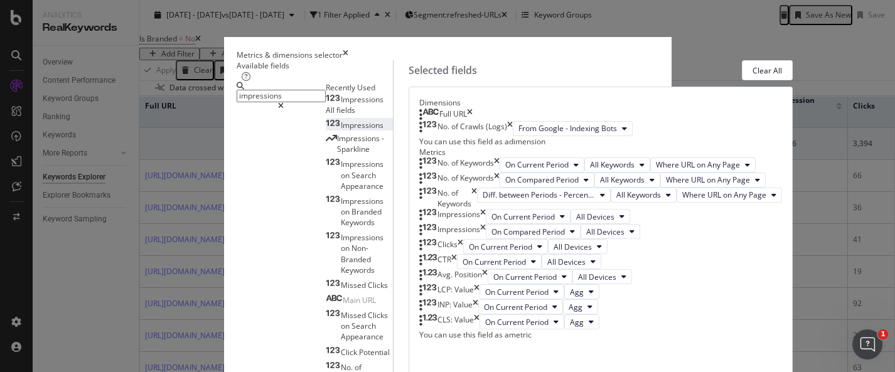
click at [341, 131] on span "Impressions" at bounding box center [362, 125] width 43 height 11
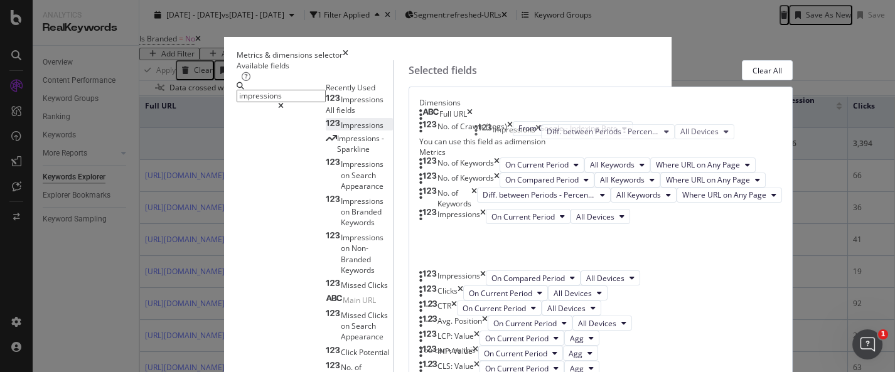
scroll to position [369, 0]
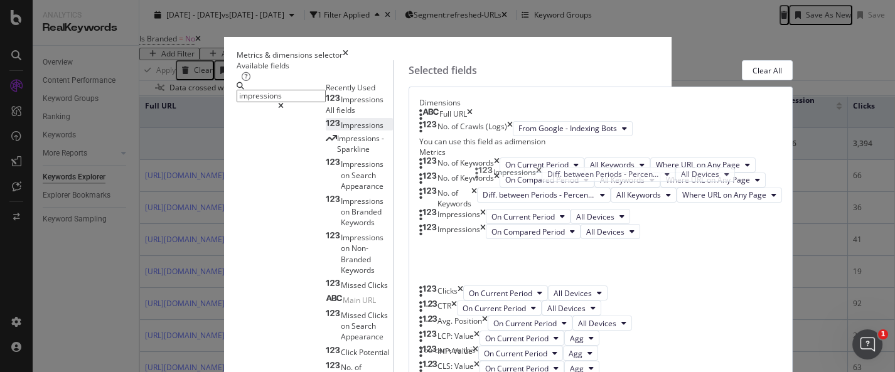
drag, startPoint x: 584, startPoint y: 265, endPoint x: 586, endPoint y: 177, distance: 87.9
click at [586, 177] on body "Analytics RealKeywords Overview Content Performance Keyword Groups Ranking Keyw…" at bounding box center [447, 186] width 895 height 372
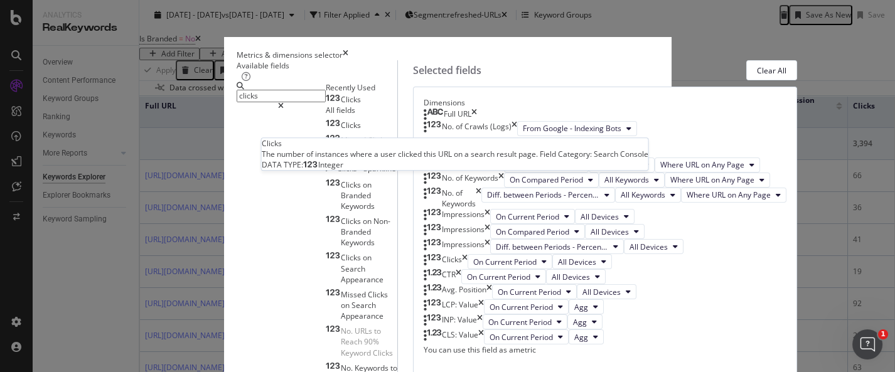
click at [326, 105] on div "Clicks" at bounding box center [343, 100] width 35 height 10
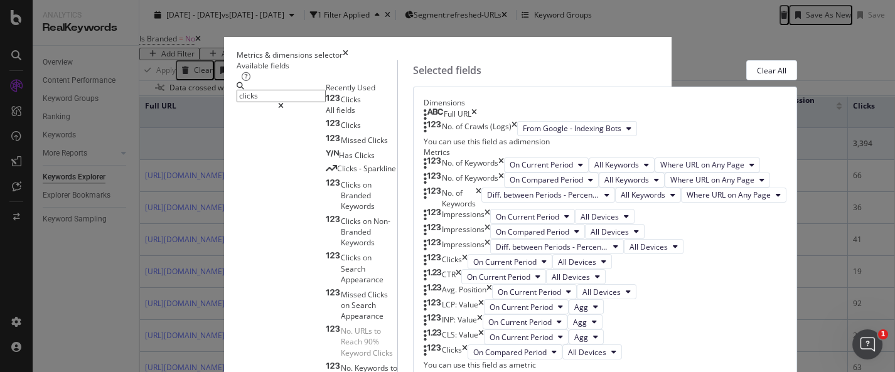
scroll to position [606, 0]
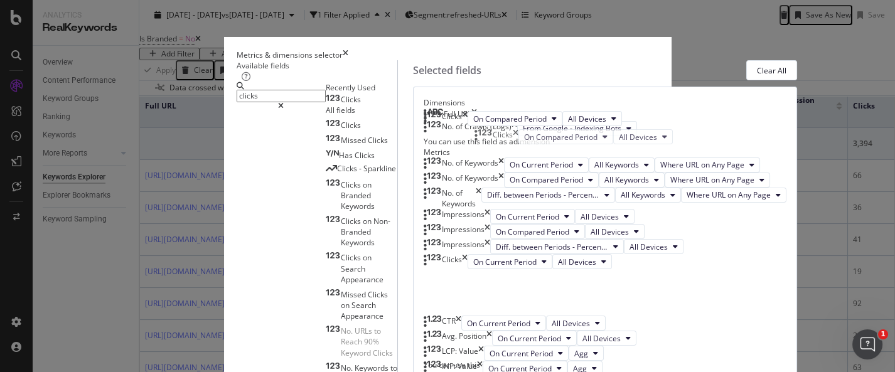
drag, startPoint x: 533, startPoint y: 264, endPoint x: 535, endPoint y: 139, distance: 124.9
click at [535, 139] on body "Analytics RealKeywords Overview Content Performance Keyword Groups Ranking Keyw…" at bounding box center [447, 186] width 895 height 372
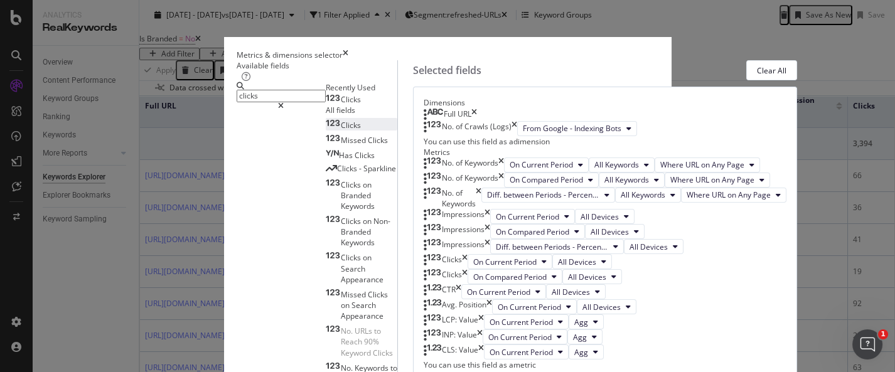
click at [326, 131] on div "Clicks" at bounding box center [343, 125] width 35 height 11
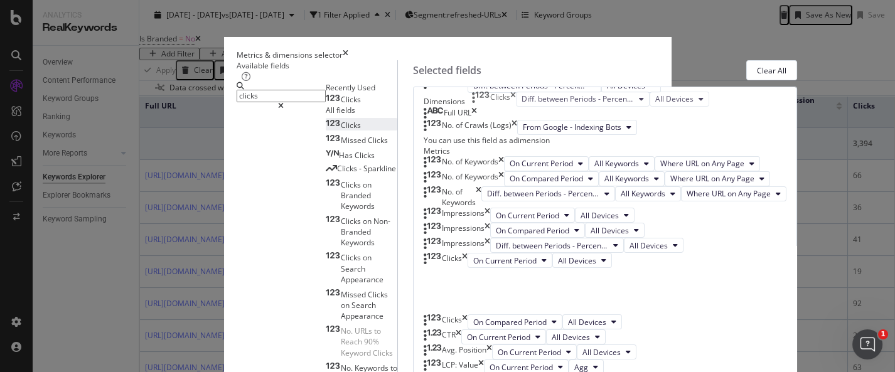
scroll to position [514, 0]
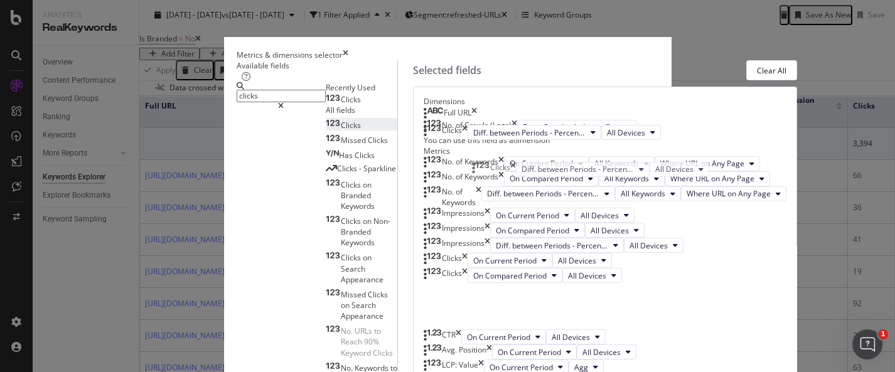
drag, startPoint x: 544, startPoint y: 262, endPoint x: 542, endPoint y: 169, distance: 92.9
click at [542, 169] on body "Analytics RealKeywords Overview Content Performance Keyword Groups Ranking Keyw…" at bounding box center [447, 186] width 895 height 372
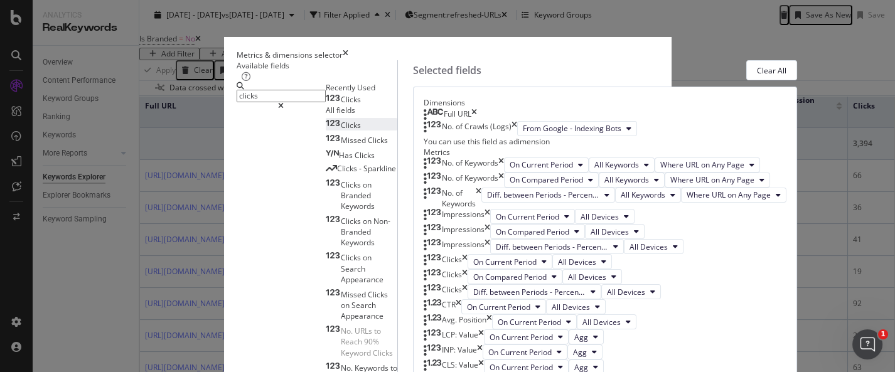
click at [262, 102] on input "clicks" at bounding box center [281, 96] width 89 height 13
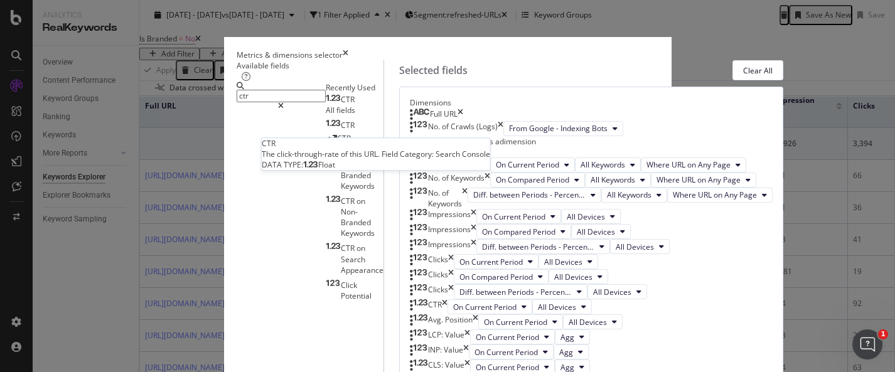
click at [326, 105] on div "CTR" at bounding box center [340, 100] width 29 height 10
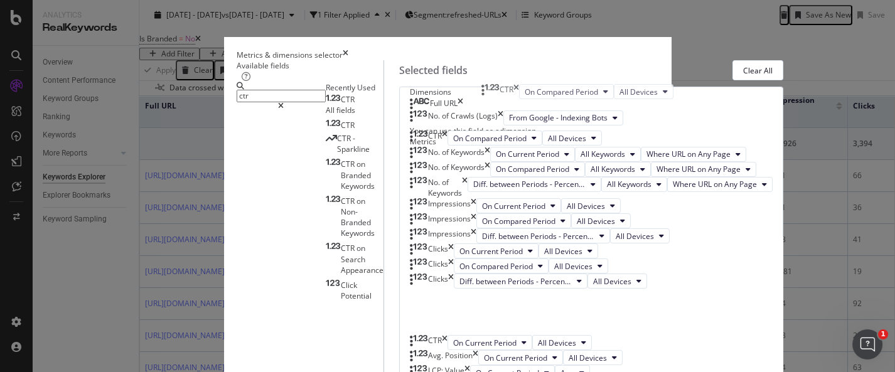
scroll to position [620, 0]
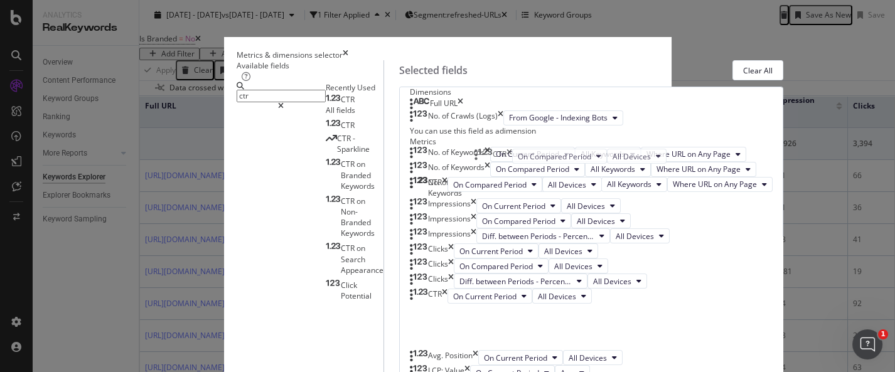
drag, startPoint x: 535, startPoint y: 260, endPoint x: 530, endPoint y: 154, distance: 105.5
click at [534, 154] on body "Analytics RealKeywords Overview Content Performance Keyword Groups Ranking Keyw…" at bounding box center [447, 186] width 895 height 372
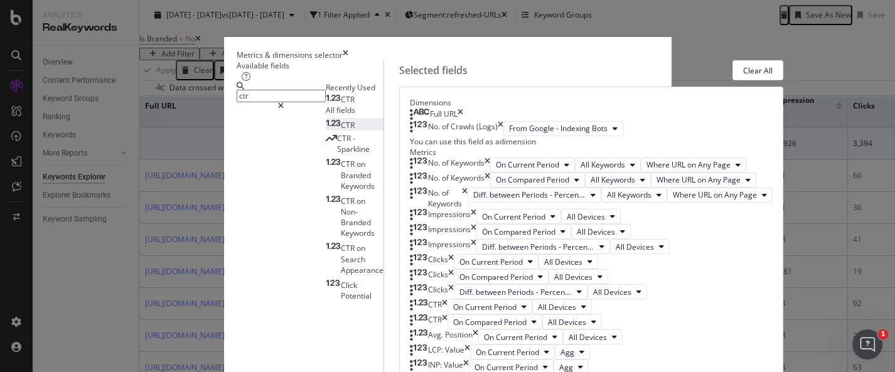
click at [326, 131] on div "CTR" at bounding box center [340, 125] width 29 height 11
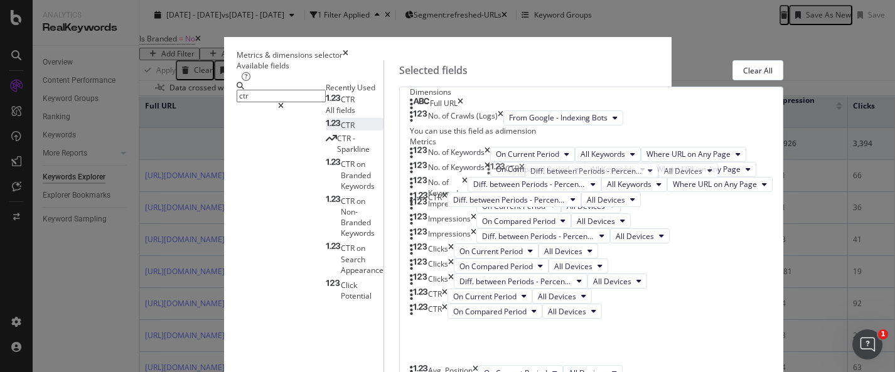
scroll to position [665, 0]
drag, startPoint x: 557, startPoint y: 264, endPoint x: 557, endPoint y: 163, distance: 100.4
click at [560, 158] on body "Analytics RealKeywords Overview Content Performance Keyword Groups Ranking Keyw…" at bounding box center [447, 186] width 895 height 372
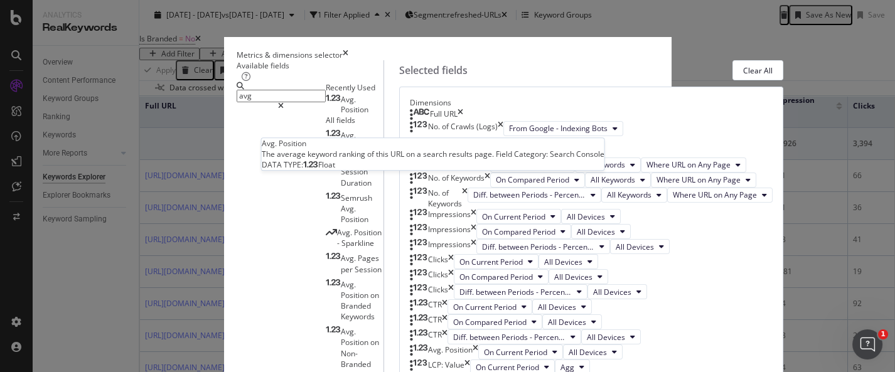
click at [341, 115] on span "Position" at bounding box center [355, 109] width 28 height 11
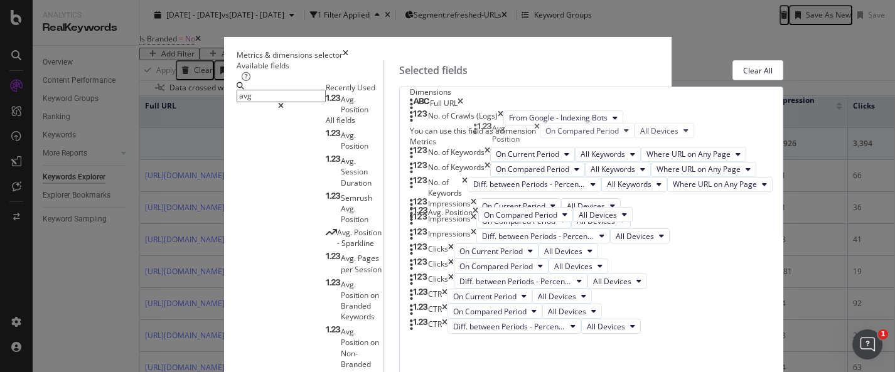
scroll to position [742, 0]
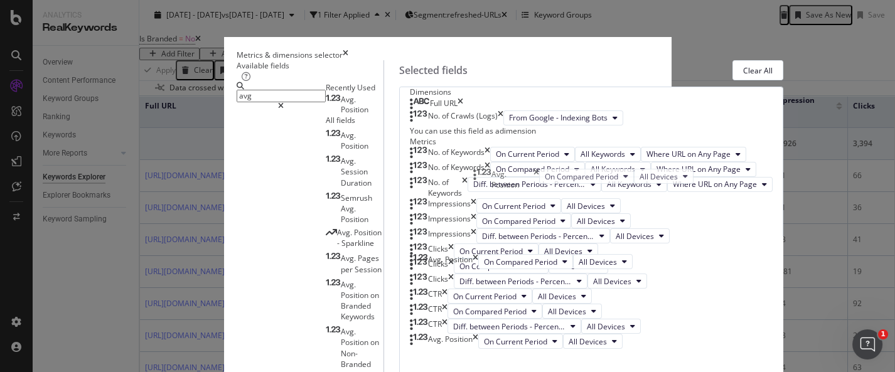
drag, startPoint x: 550, startPoint y: 266, endPoint x: 549, endPoint y: 180, distance: 86.0
click at [549, 180] on body "Analytics RealKeywords Overview Content Performance Keyword Groups Ranking Keyw…" at bounding box center [447, 186] width 895 height 372
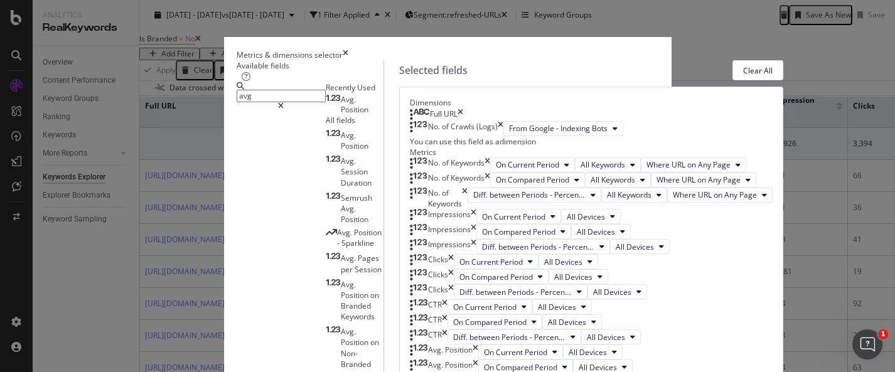
click at [341, 115] on span "Position" at bounding box center [355, 109] width 28 height 11
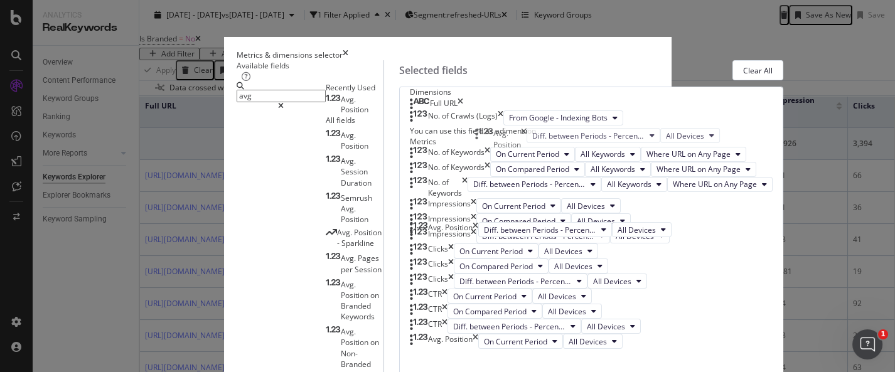
scroll to position [803, 0]
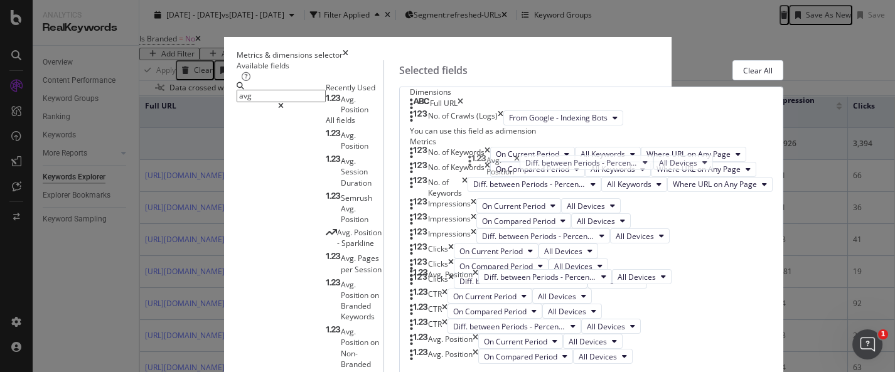
drag, startPoint x: 579, startPoint y: 230, endPoint x: 574, endPoint y: 166, distance: 64.9
click at [574, 166] on body "Analytics RealKeywords Overview Content Performance Keyword Groups Ranking Keyw…" at bounding box center [447, 186] width 895 height 372
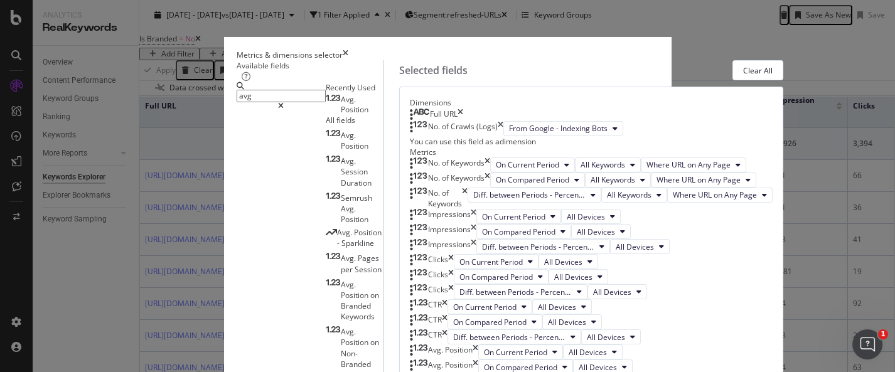
scroll to position [881, 0]
click at [237, 102] on input "avg" at bounding box center [281, 96] width 89 height 13
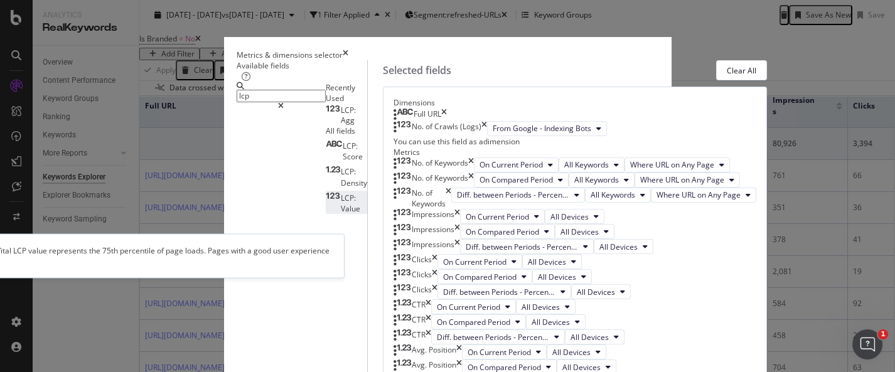
click at [326, 214] on div "LCP: Value" at bounding box center [346, 203] width 41 height 21
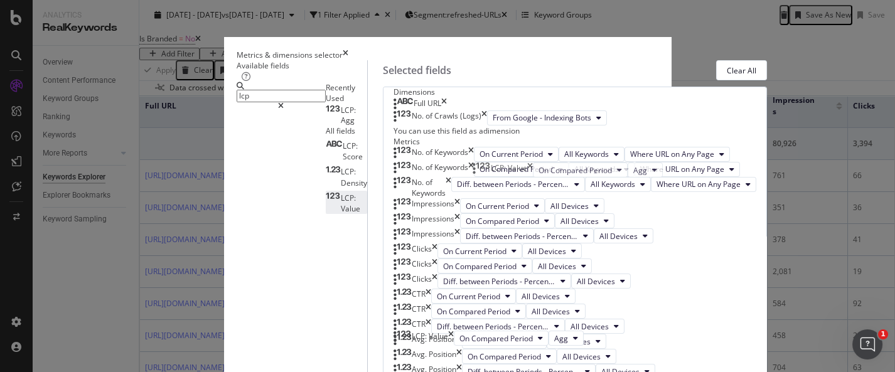
drag, startPoint x: 526, startPoint y: 259, endPoint x: 525, endPoint y: 164, distance: 94.8
click at [525, 164] on body "Analytics RealKeywords Overview Content Performance Keyword Groups Ranking Keyw…" at bounding box center [447, 186] width 895 height 372
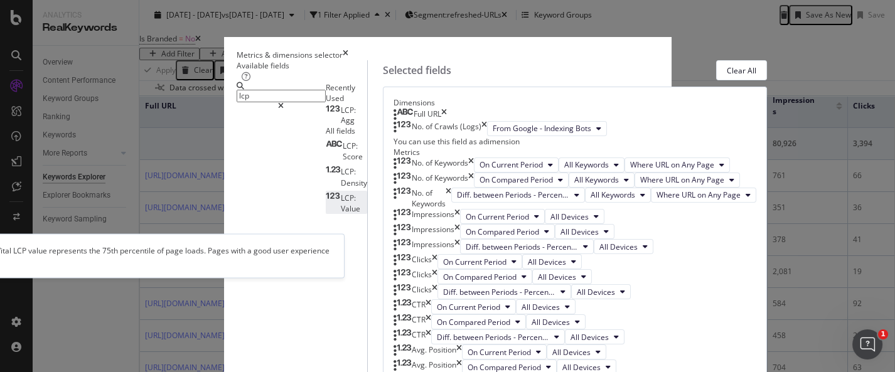
click at [326, 214] on div "LCP: Value" at bounding box center [346, 203] width 41 height 21
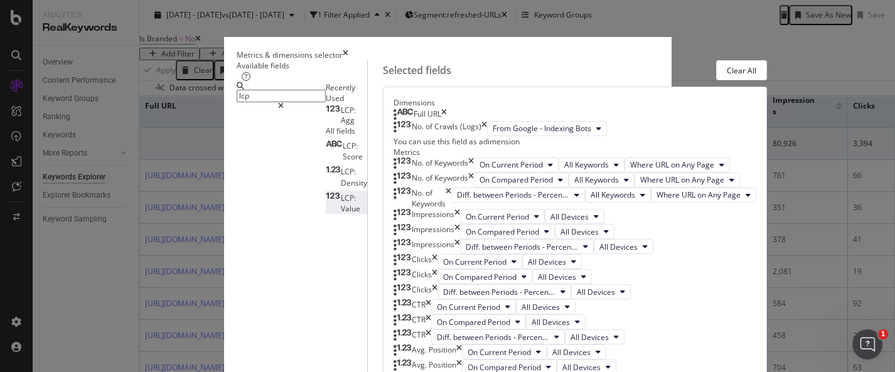
scroll to position [932, 0]
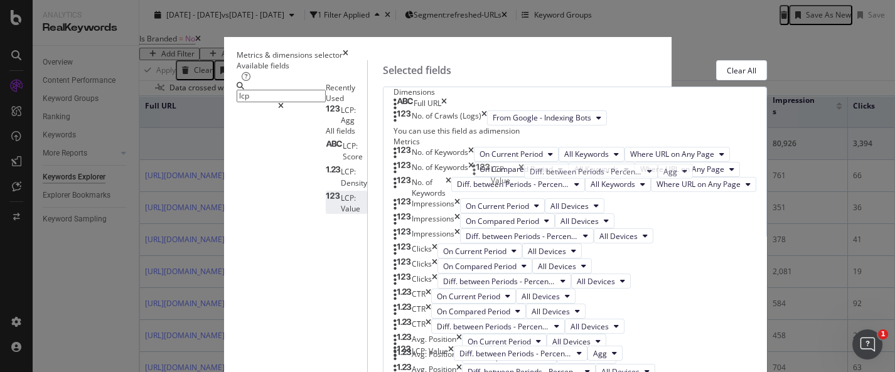
drag, startPoint x: 576, startPoint y: 268, endPoint x: 575, endPoint y: 178, distance: 89.8
click at [575, 178] on body "Analytics RealKeywords Overview Content Performance Keyword Groups Ranking Keyw…" at bounding box center [447, 186] width 895 height 372
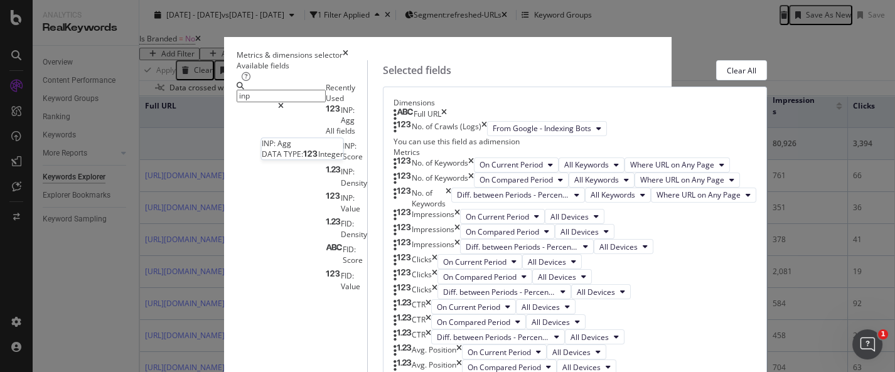
click at [326, 126] on div "INP: Agg" at bounding box center [346, 115] width 41 height 20
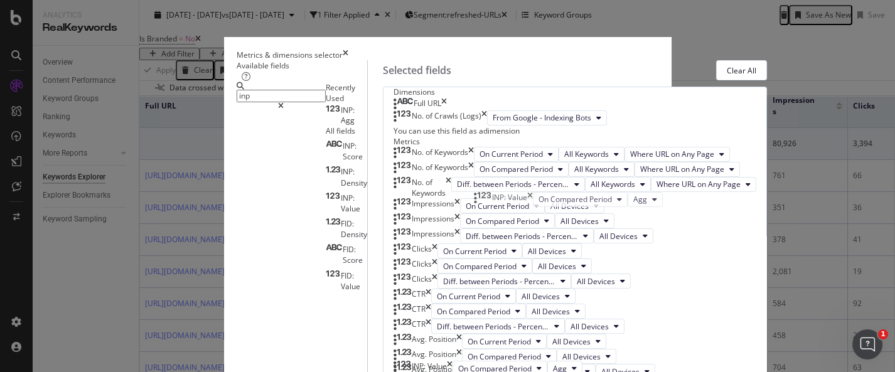
drag, startPoint x: 554, startPoint y: 260, endPoint x: 554, endPoint y: 198, distance: 62.1
click at [554, 198] on body "Analytics RealKeywords Overview Content Performance Keyword Groups Ranking Keyw…" at bounding box center [447, 186] width 895 height 372
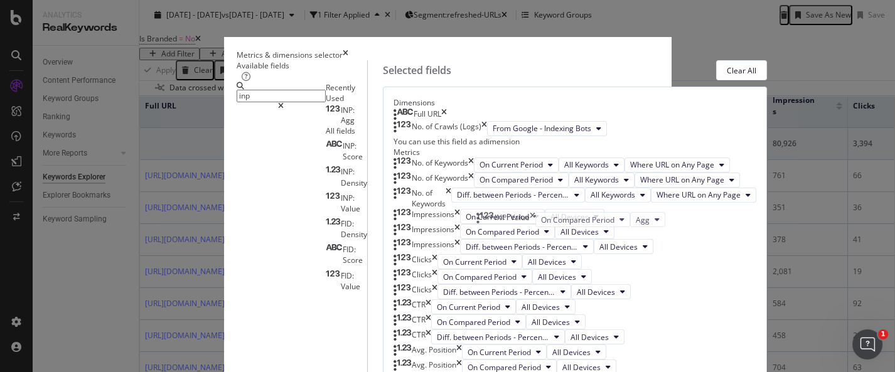
drag, startPoint x: 557, startPoint y: 172, endPoint x: 560, endPoint y: 225, distance: 52.8
click at [326, 126] on div "INP: Agg" at bounding box center [346, 115] width 41 height 20
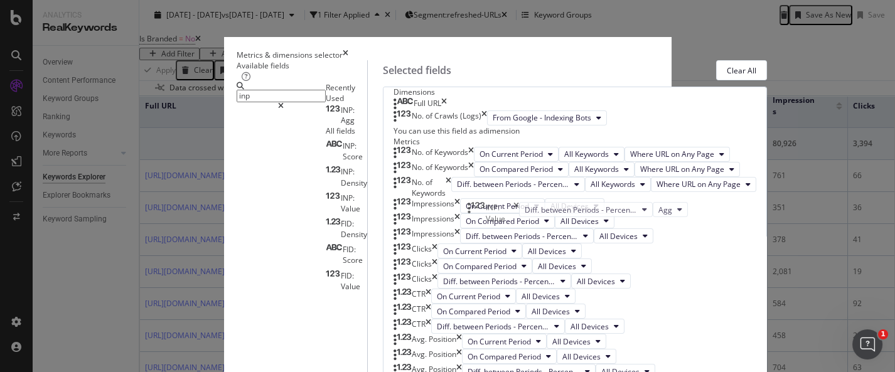
drag, startPoint x: 571, startPoint y: 264, endPoint x: 568, endPoint y: 215, distance: 48.4
click at [568, 215] on body "Analytics RealKeywords Overview Content Performance Keyword Groups Ranking Keyw…" at bounding box center [447, 186] width 895 height 372
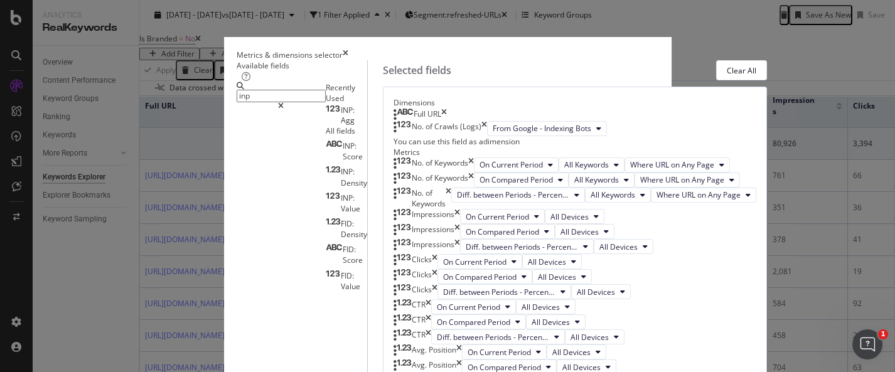
click at [237, 102] on input "inp" at bounding box center [281, 96] width 89 height 13
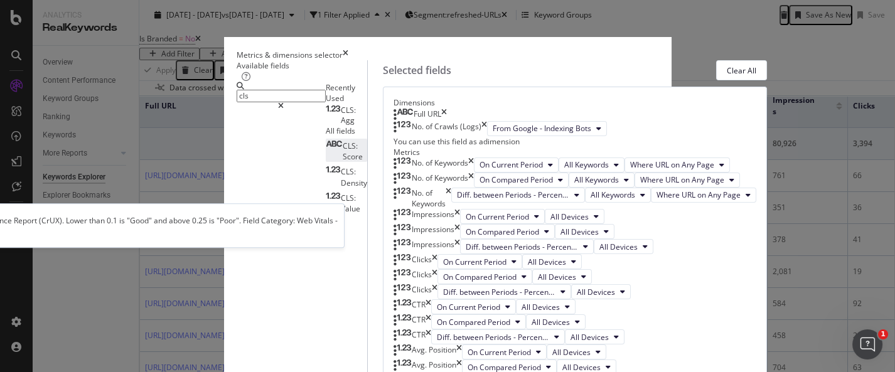
type input "cls"
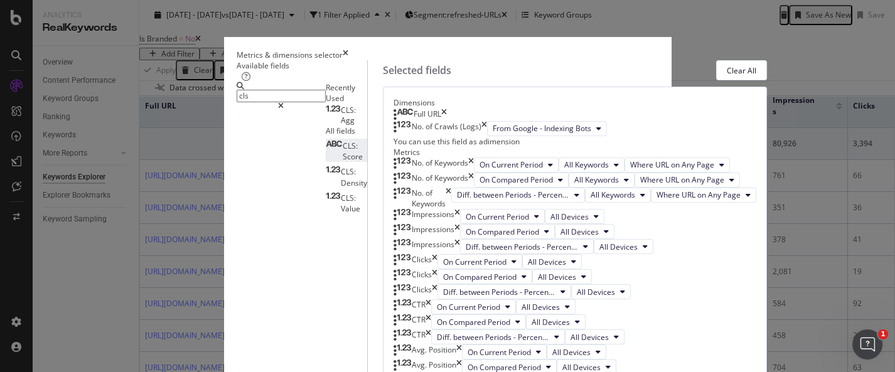
click at [326, 162] on div "CLS: Score" at bounding box center [346, 151] width 41 height 21
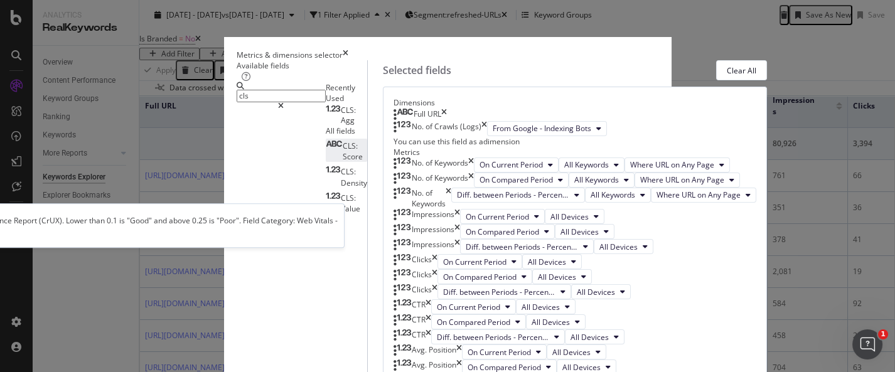
scroll to position [1073, 0]
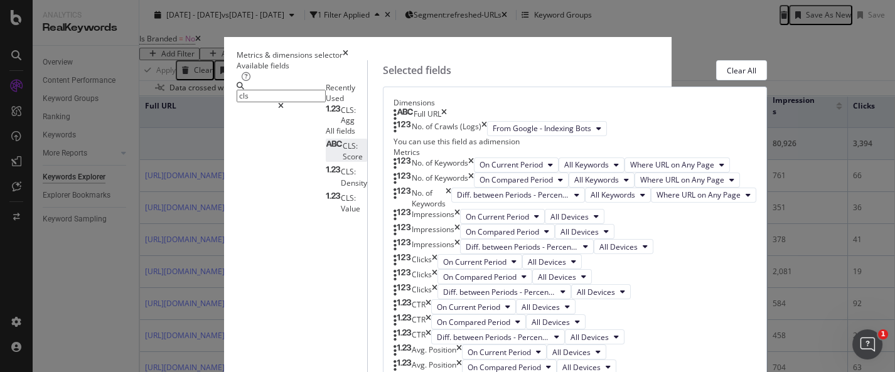
click at [326, 126] on div "CLS: Agg" at bounding box center [346, 115] width 41 height 20
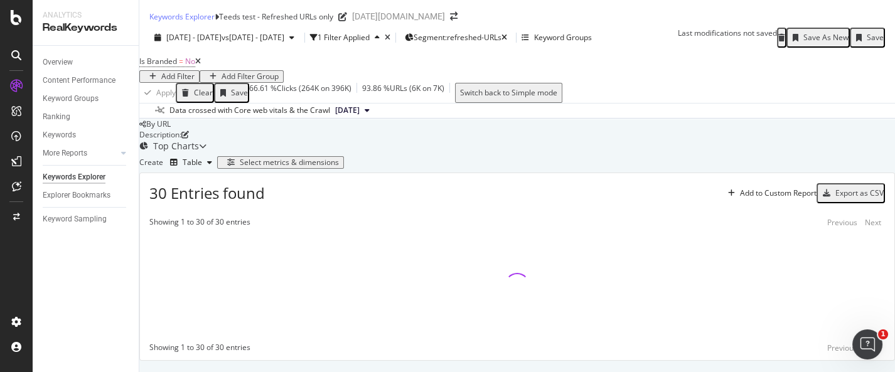
scroll to position [114, 0]
click at [810, 196] on div "button" at bounding box center [827, 194] width 18 height 8
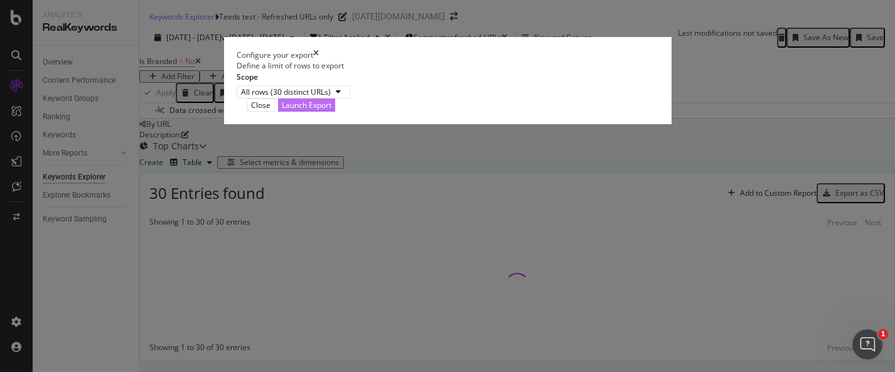
click at [331, 110] on div "Launch Export" at bounding box center [307, 105] width 50 height 11
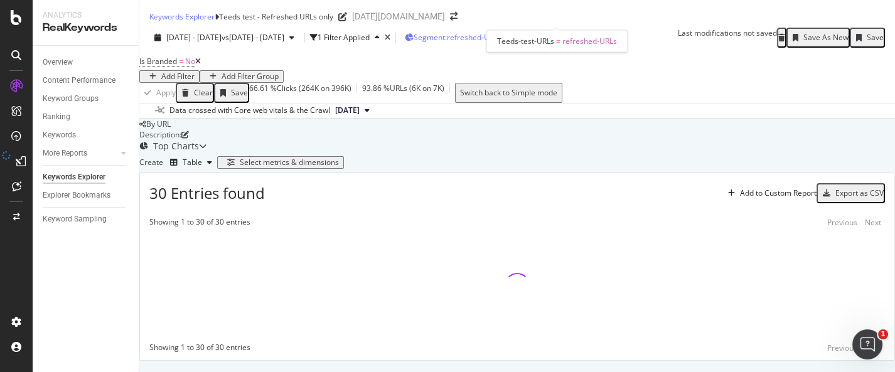
click at [507, 32] on div "Segment: refreshed-URLs" at bounding box center [461, 37] width 94 height 11
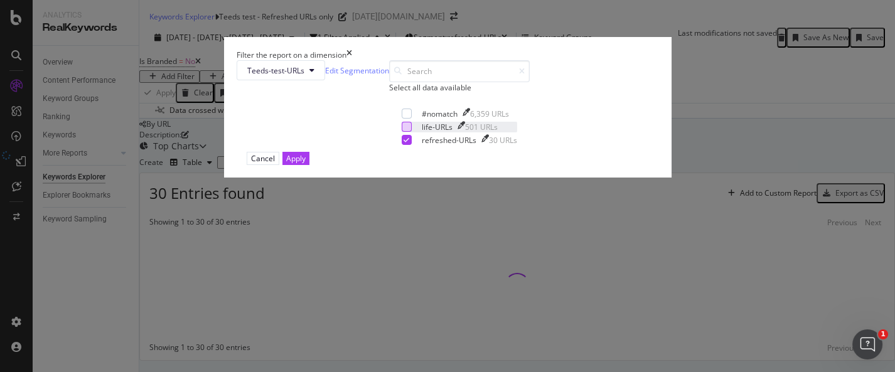
click at [402, 132] on div "modal" at bounding box center [407, 127] width 10 height 10
click at [309, 165] on button "Apply" at bounding box center [295, 158] width 27 height 13
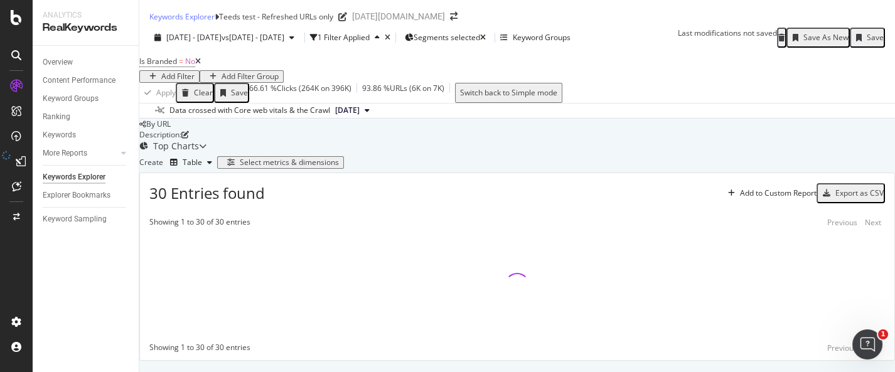
scroll to position [139, 0]
click at [810, 189] on div "Export as CSV" at bounding box center [859, 193] width 48 height 9
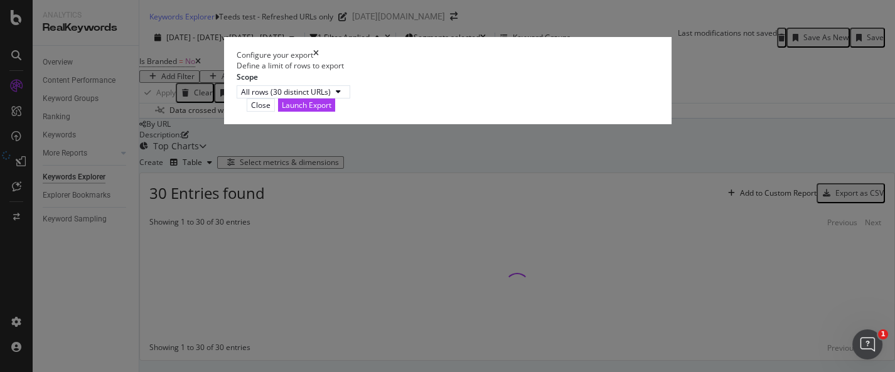
click at [319, 60] on icon "times" at bounding box center [316, 55] width 6 height 11
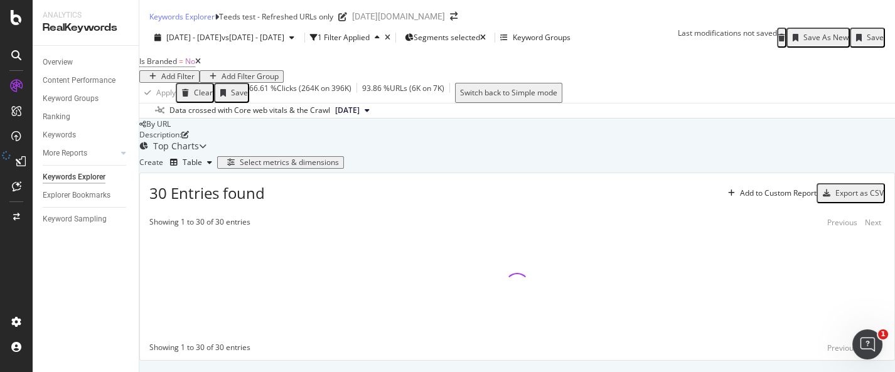
scroll to position [0, 0]
click at [480, 43] on span "Segments selected" at bounding box center [447, 37] width 67 height 11
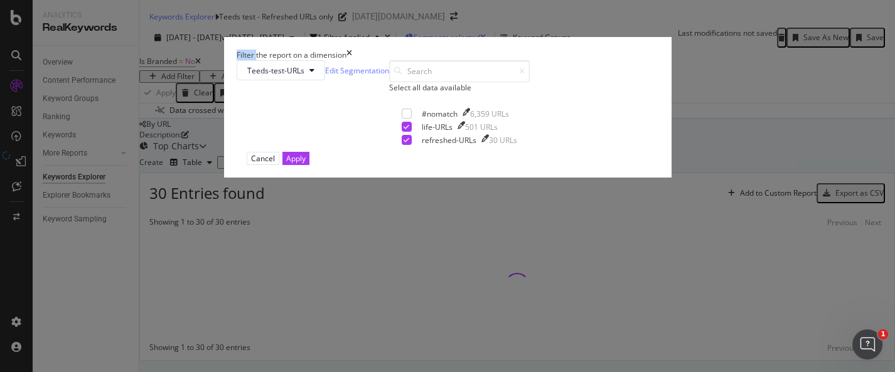
click at [529, 49] on div "Filter the report on a dimension Teeds-test-URLs Edit Segmentation Select all d…" at bounding box center [447, 186] width 895 height 372
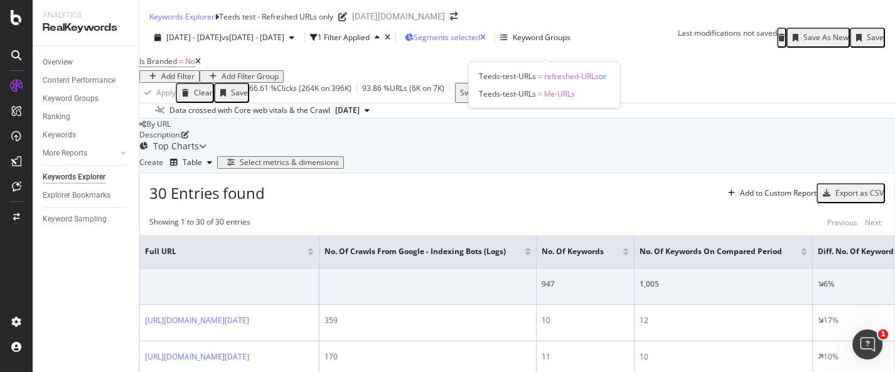
click at [480, 43] on span "Segments selected" at bounding box center [447, 37] width 67 height 11
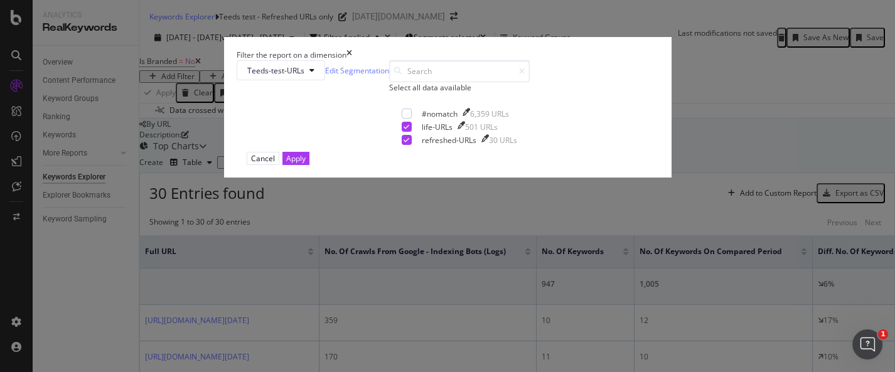
click at [651, 241] on div "Filter the report on a dimension Teeds-test-URLs Edit Segmentation Select all d…" at bounding box center [447, 186] width 895 height 372
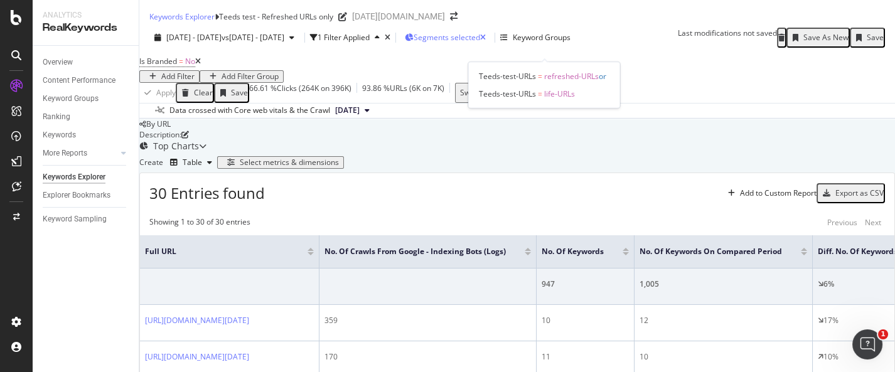
click at [480, 43] on span "Segments selected" at bounding box center [447, 37] width 67 height 11
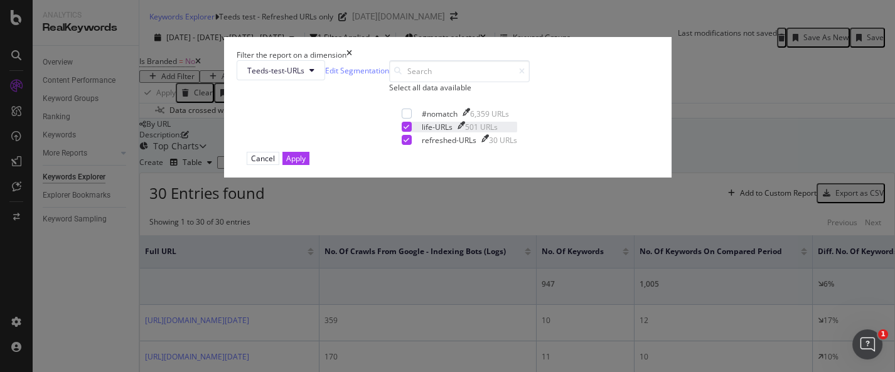
click at [404, 130] on icon "modal" at bounding box center [407, 127] width 6 height 6
click at [402, 132] on div "modal" at bounding box center [407, 127] width 10 height 10
click at [306, 164] on div "Apply" at bounding box center [295, 158] width 19 height 11
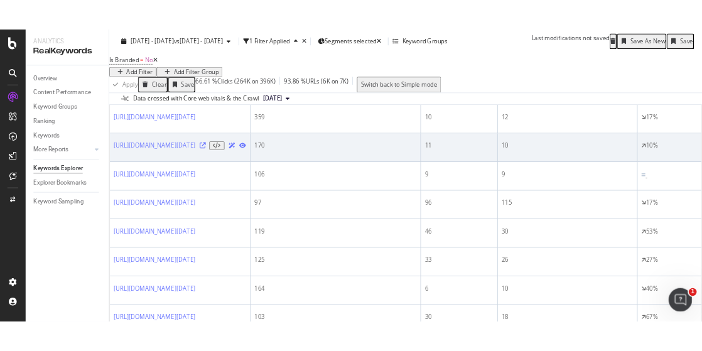
scroll to position [139, 0]
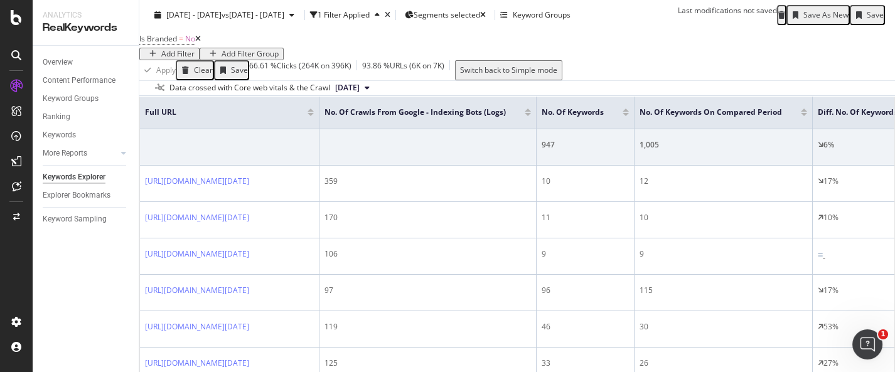
click at [339, 28] on div "Select metrics & dimensions" at bounding box center [289, 23] width 99 height 9
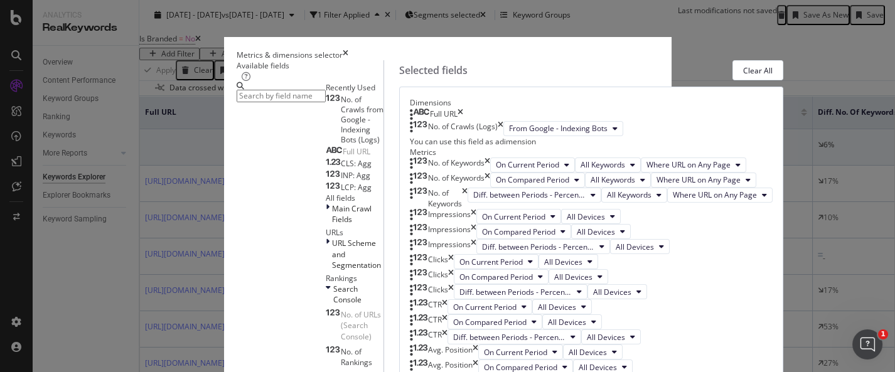
click at [348, 50] on icon "times" at bounding box center [346, 55] width 6 height 11
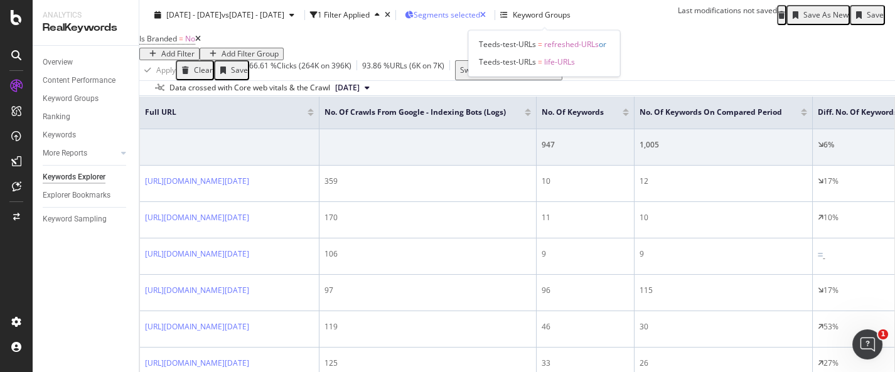
click at [480, 11] on span "Segments selected" at bounding box center [447, 14] width 67 height 11
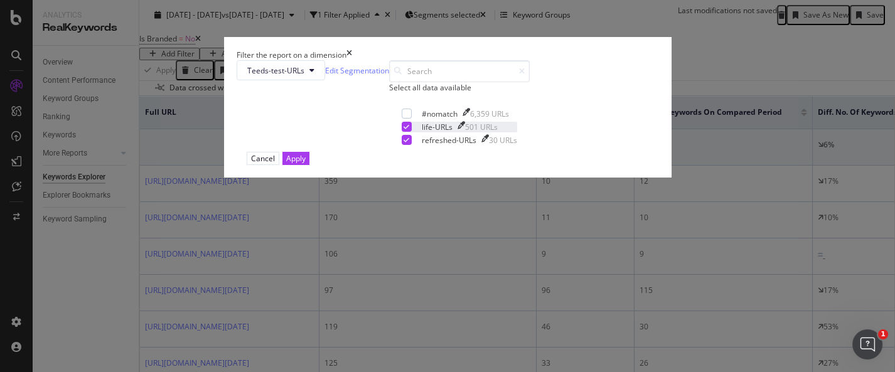
click at [404, 130] on icon "modal" at bounding box center [407, 127] width 6 height 6
click at [404, 143] on icon "modal" at bounding box center [407, 140] width 6 height 6
click at [402, 119] on div "modal" at bounding box center [407, 114] width 10 height 10
click at [306, 164] on div "Apply" at bounding box center [295, 158] width 19 height 11
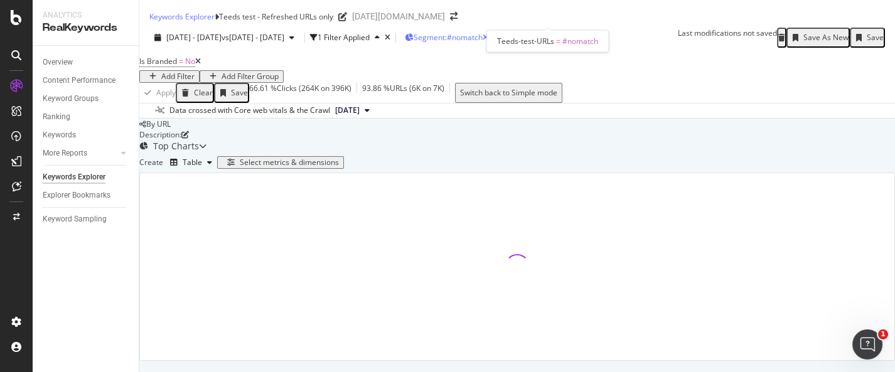
click at [483, 32] on span "Segment: #nomatch" at bounding box center [448, 37] width 69 height 11
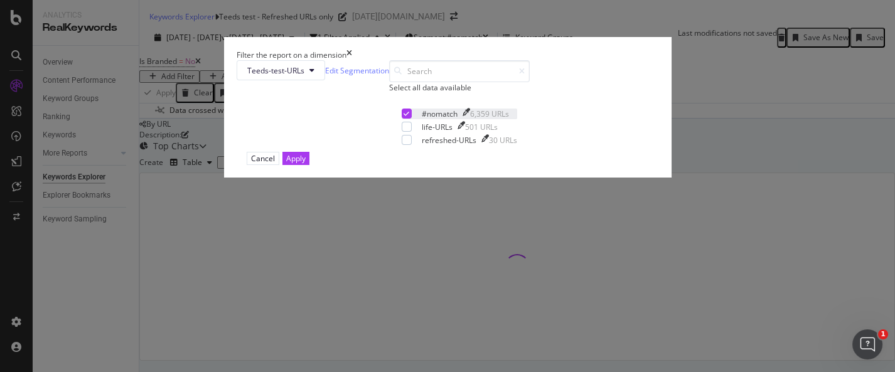
click at [404, 117] on icon "modal" at bounding box center [407, 113] width 6 height 6
click at [324, 152] on div "Teeds-test-URLs Edit Segmentation Select all data available #nomatch 6,359 URLs…" at bounding box center [448, 106] width 422 height 92
click at [402, 132] on div "modal" at bounding box center [407, 127] width 10 height 10
click at [402, 145] on div "modal" at bounding box center [407, 140] width 10 height 10
click at [306, 164] on div "Apply" at bounding box center [295, 158] width 19 height 11
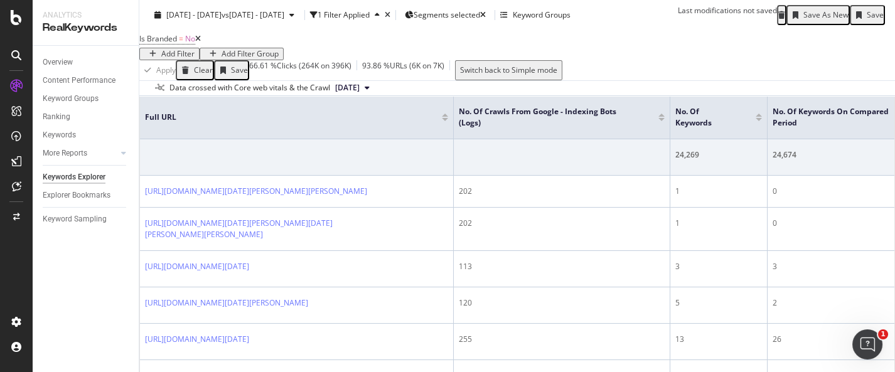
click at [810, 58] on div "Export as CSV" at bounding box center [859, 54] width 48 height 9
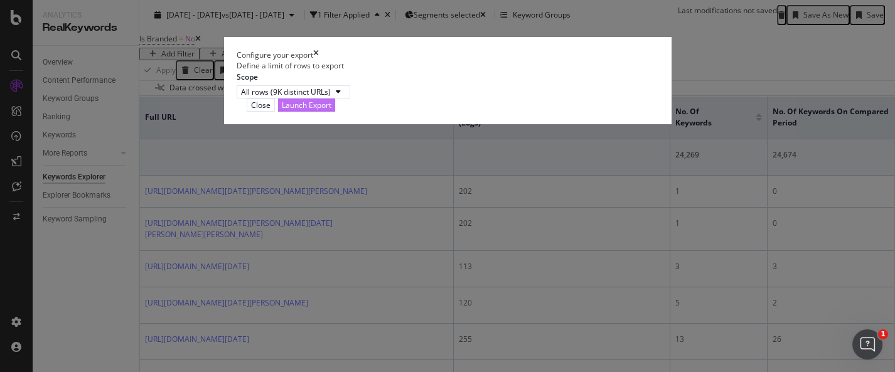
click at [331, 110] on div "Launch Export" at bounding box center [307, 105] width 50 height 11
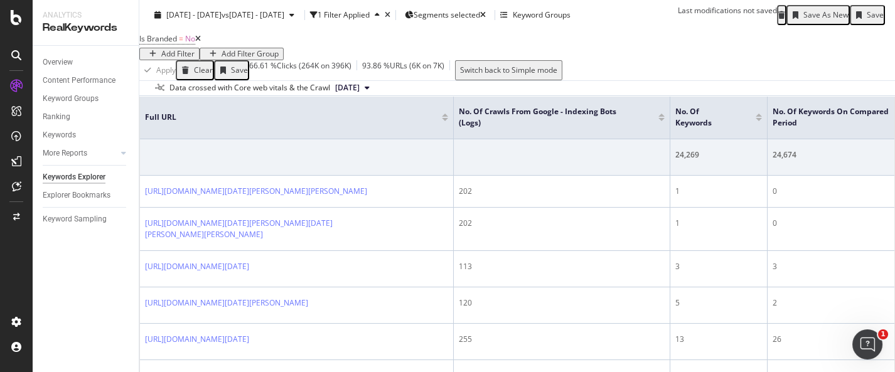
click at [810, 58] on div "Export as CSV" at bounding box center [859, 54] width 48 height 9
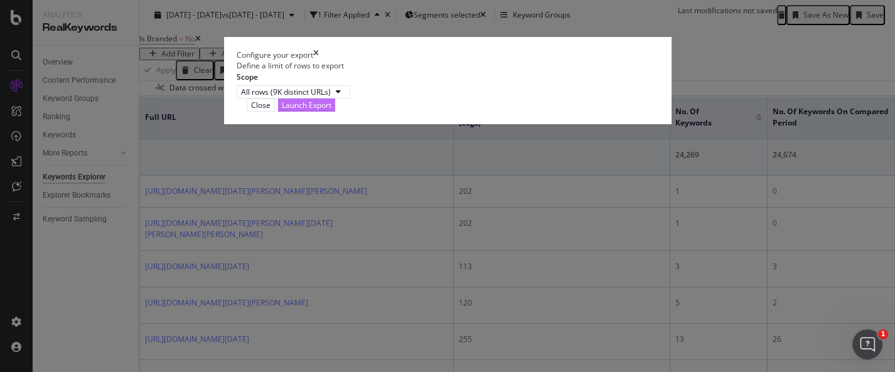
click at [331, 110] on div "Launch Export" at bounding box center [307, 105] width 50 height 11
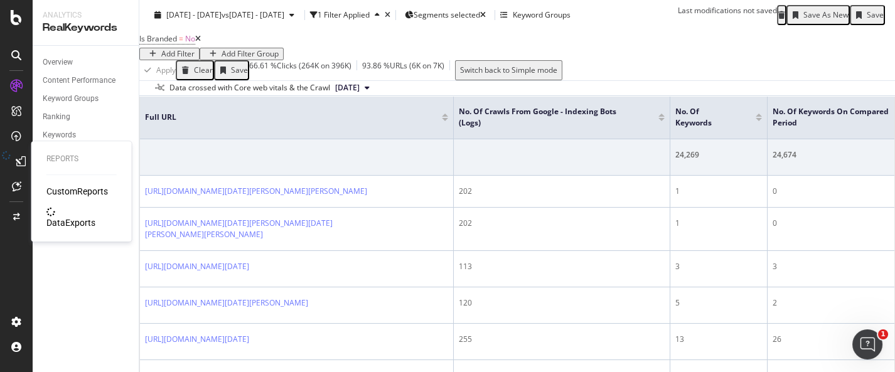
click at [16, 158] on icon at bounding box center [21, 161] width 10 height 10
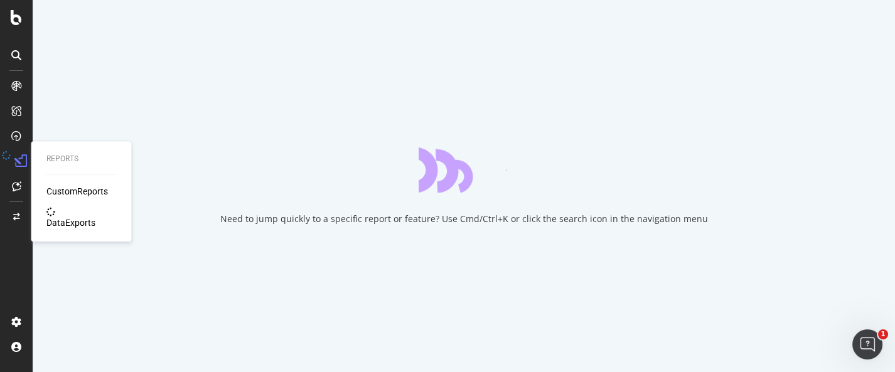
click at [84, 217] on div "DataExports" at bounding box center [70, 223] width 49 height 13
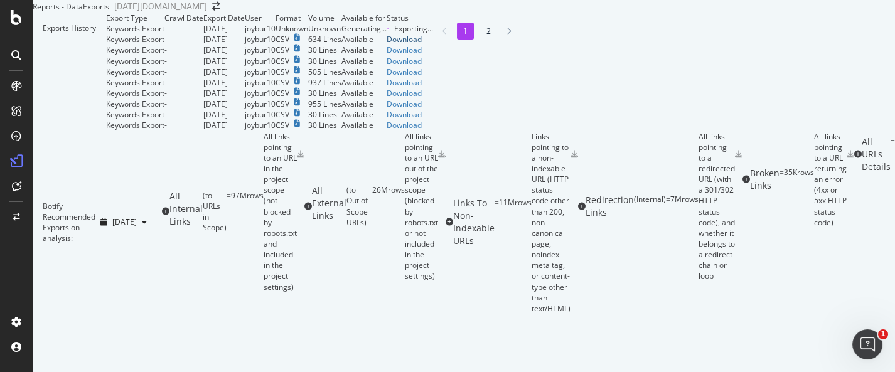
click at [433, 45] on div "Download" at bounding box center [410, 39] width 46 height 11
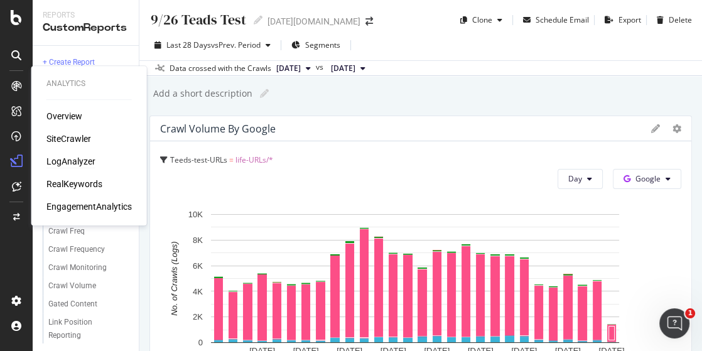
click at [87, 164] on div "LogAnalyzer" at bounding box center [70, 161] width 49 height 13
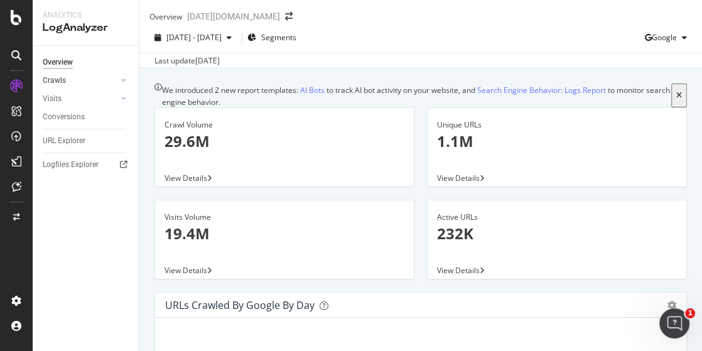
click at [70, 80] on link "Crawls" at bounding box center [80, 80] width 75 height 13
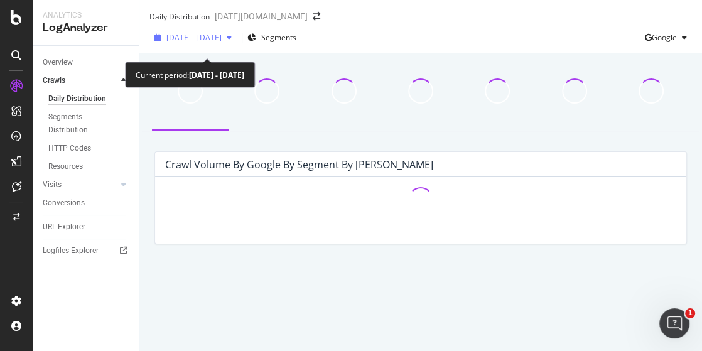
click at [222, 43] on span "[DATE] - [DATE]" at bounding box center [193, 37] width 55 height 11
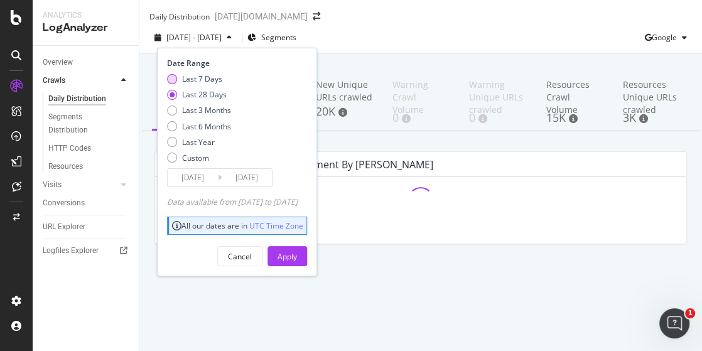
click at [168, 84] on div "Last 7 Days" at bounding box center [172, 79] width 10 height 10
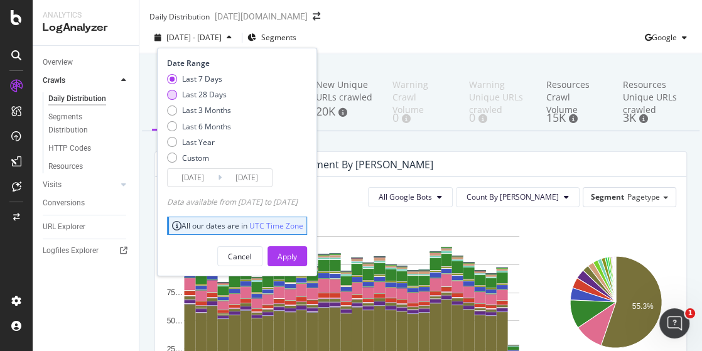
click at [168, 100] on div "Last 28 Days" at bounding box center [172, 95] width 10 height 10
type input "2025/09/05"
click at [297, 262] on div "Apply" at bounding box center [286, 256] width 19 height 11
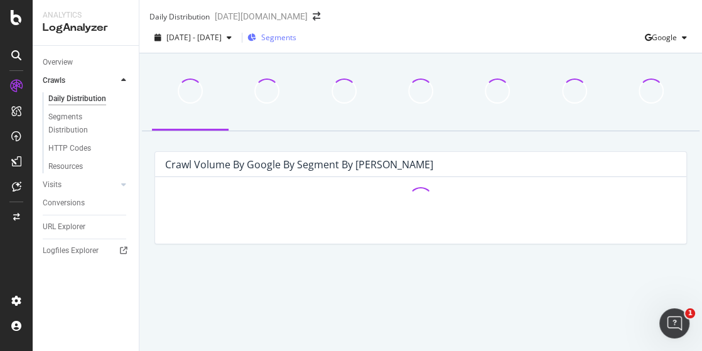
click at [296, 43] on span "Segments" at bounding box center [278, 37] width 35 height 11
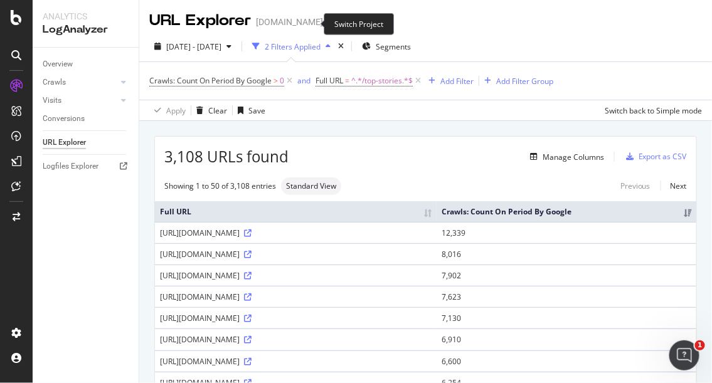
click at [328, 24] on icon "arrow-right-arrow-left" at bounding box center [332, 22] width 8 height 9
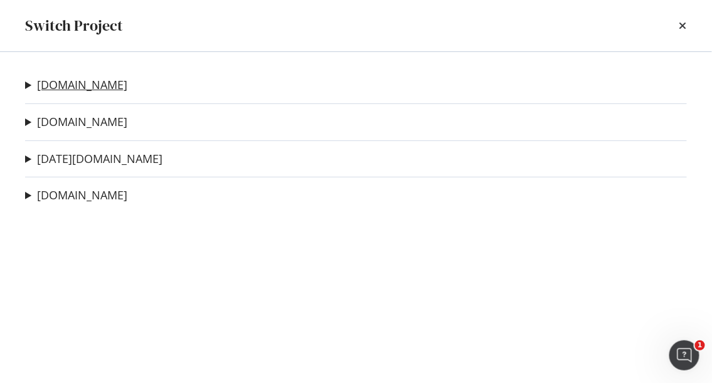
click at [61, 83] on link "[DOMAIN_NAME]" at bounding box center [82, 84] width 90 height 13
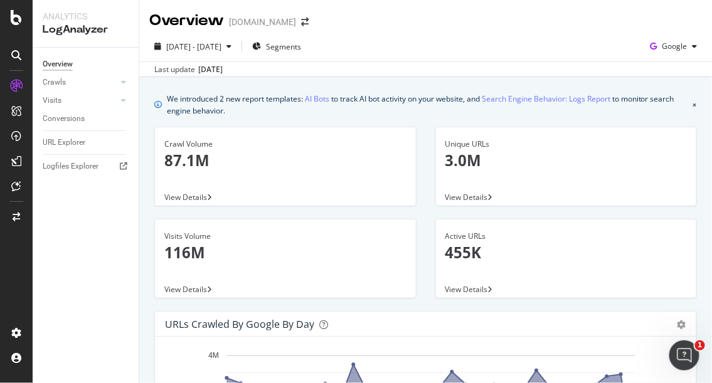
click at [100, 262] on div "Overview Crawls Daily Distribution Segments Distribution HTTP Codes Resources V…" at bounding box center [86, 216] width 106 height 336
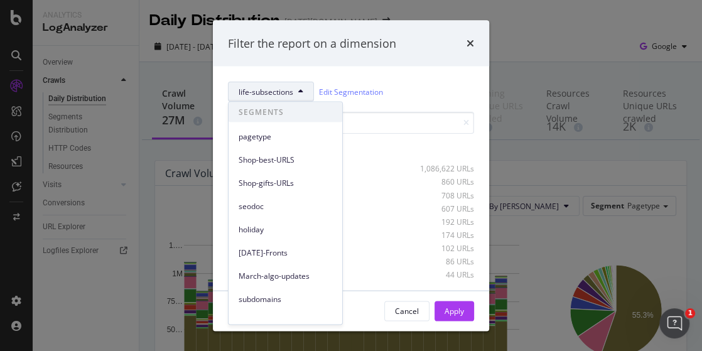
scroll to position [127, 0]
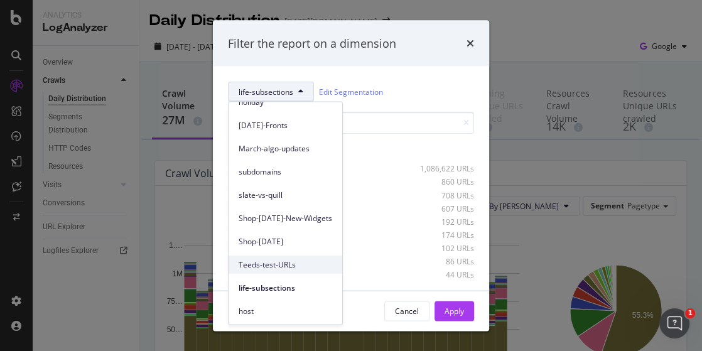
click at [272, 264] on span "Teeds-test-URLs" at bounding box center [285, 264] width 94 height 11
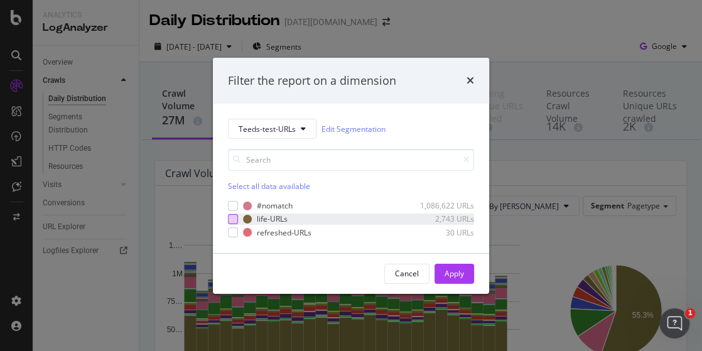
click at [232, 217] on div "modal" at bounding box center [233, 219] width 10 height 10
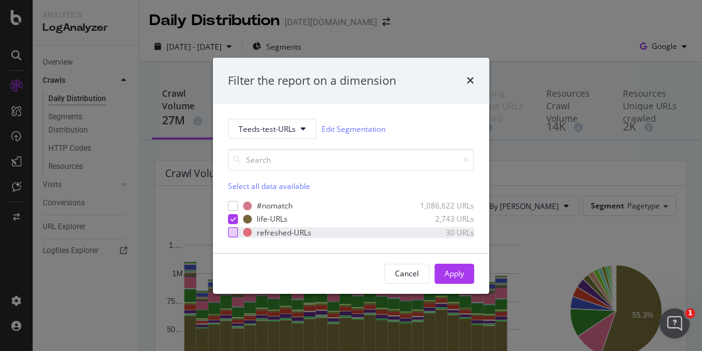
click at [233, 228] on div "modal" at bounding box center [233, 232] width 10 height 10
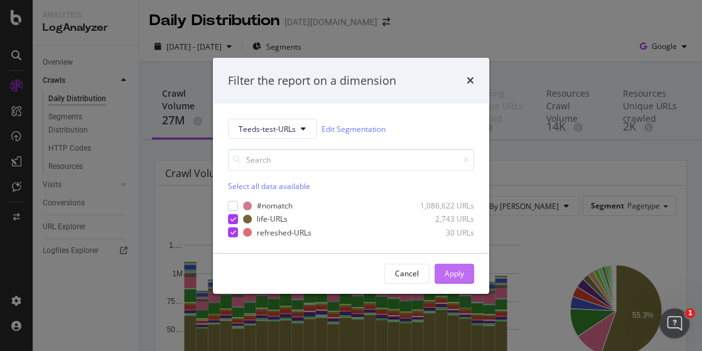
click at [453, 266] on div "Apply" at bounding box center [453, 273] width 19 height 19
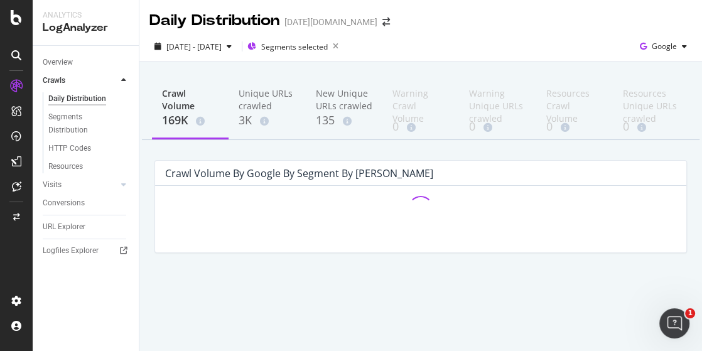
click at [158, 67] on div "Crawl Volume 169K Unique URLs crawled 3K New Unique URLs crawled 135 Warning Cr…" at bounding box center [420, 185] width 562 height 247
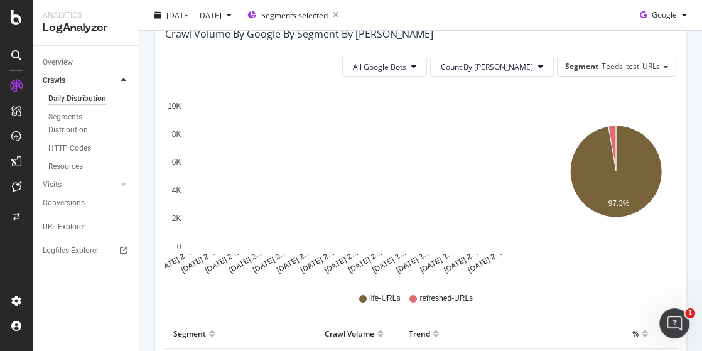
scroll to position [70, 0]
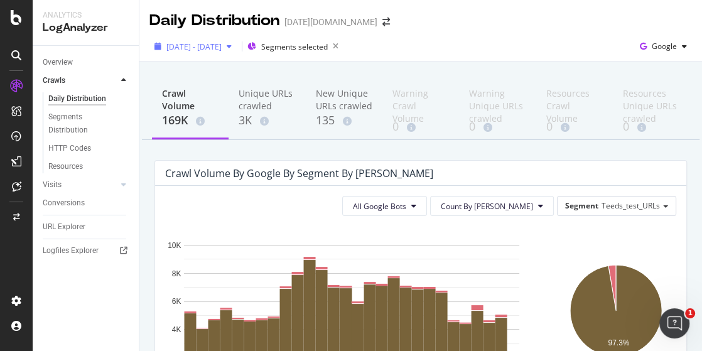
click at [205, 44] on span "2025 Sep. 5th - Oct. 2nd" at bounding box center [193, 46] width 55 height 11
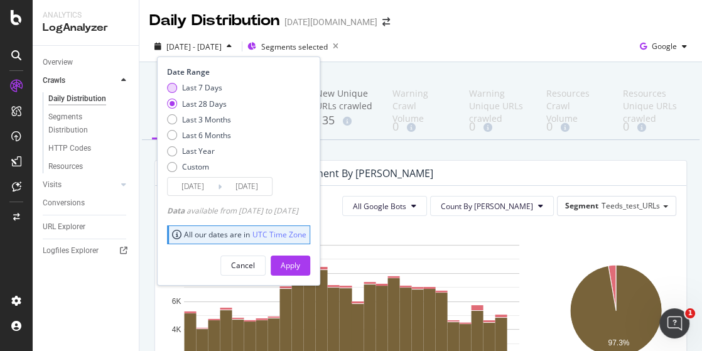
click at [191, 87] on div "Last 7 Days" at bounding box center [202, 87] width 40 height 11
type input "2025/09/26"
click at [300, 270] on div "Apply" at bounding box center [290, 265] width 19 height 19
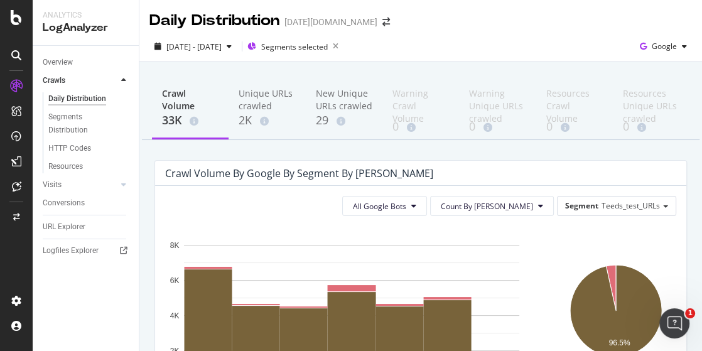
drag, startPoint x: 148, startPoint y: 159, endPoint x: 191, endPoint y: 163, distance: 43.4
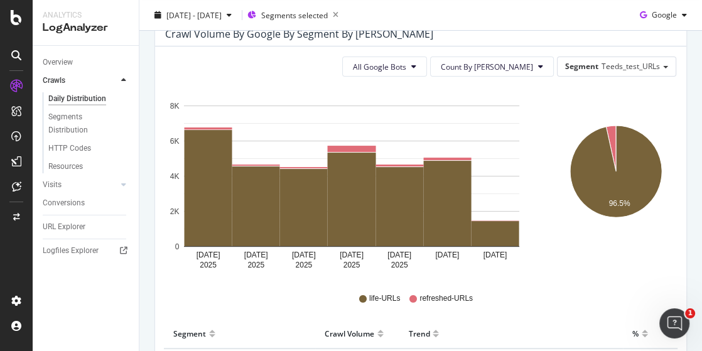
click at [579, 292] on div "life-URLs refreshed-URLs" at bounding box center [420, 298] width 511 height 28
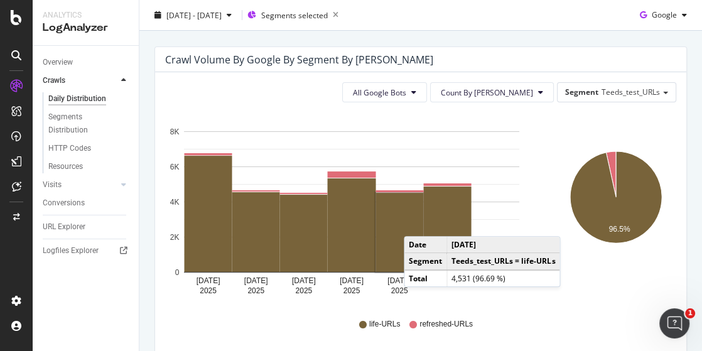
scroll to position [0, 0]
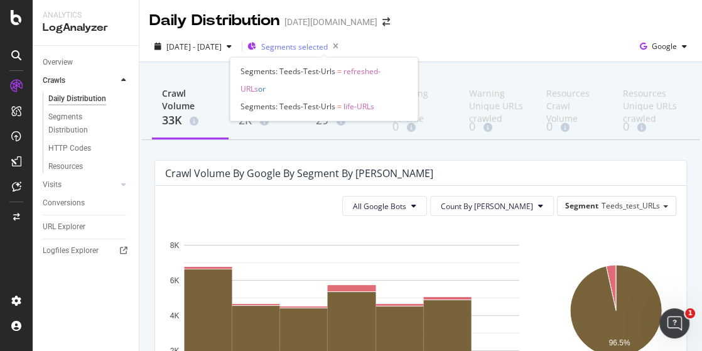
click at [328, 50] on span "Segments selected" at bounding box center [294, 46] width 67 height 11
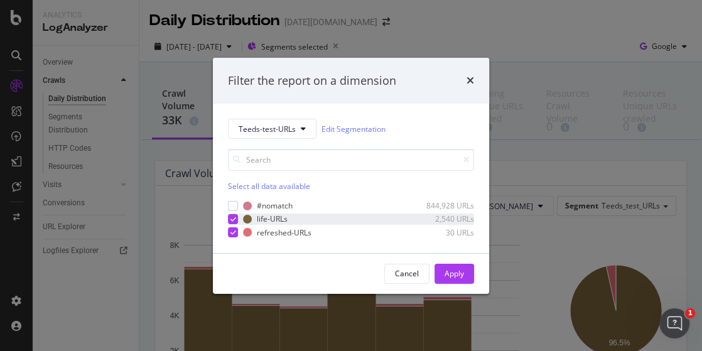
click at [231, 216] on icon "modal" at bounding box center [233, 219] width 6 height 6
click at [457, 274] on div "Apply" at bounding box center [453, 273] width 19 height 11
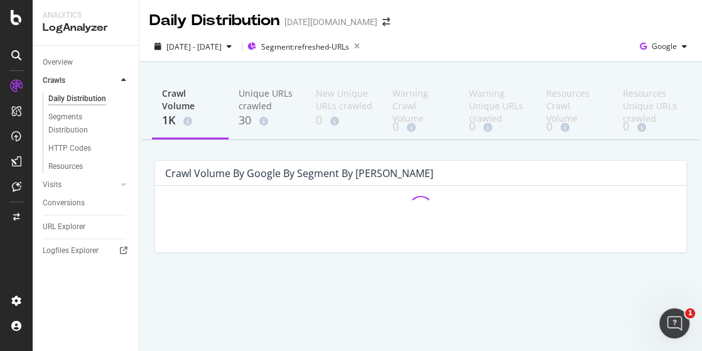
click at [456, 161] on div "Crawl Volume by google by Segment by Day" at bounding box center [420, 173] width 531 height 25
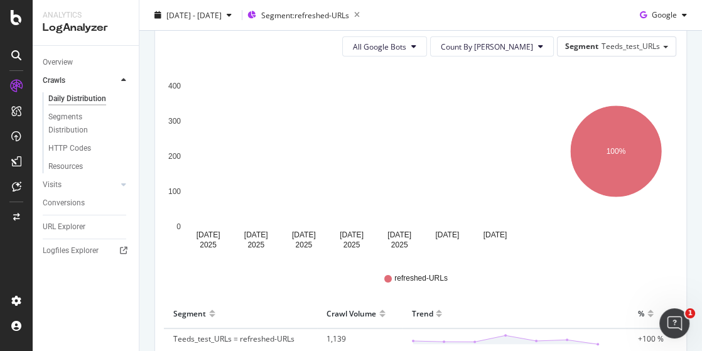
scroll to position [139, 0]
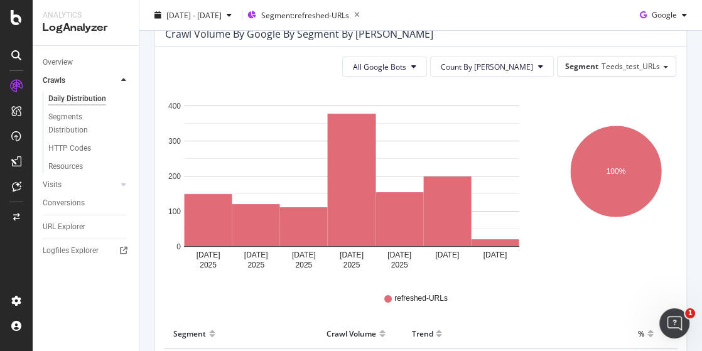
click at [540, 224] on div "Sep 26 2025 Sep 27 2025 Sep 28 2025 Sep 29 2025 Sep 30 2025 Oct 01 2025 Oct 02 …" at bounding box center [355, 181] width 393 height 188
